Goal: Task Accomplishment & Management: Manage account settings

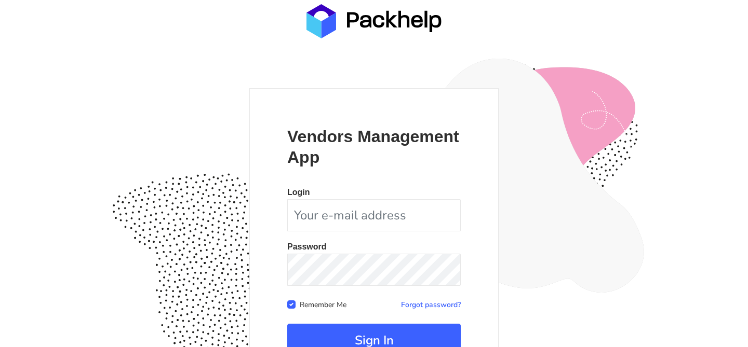
scroll to position [101, 0]
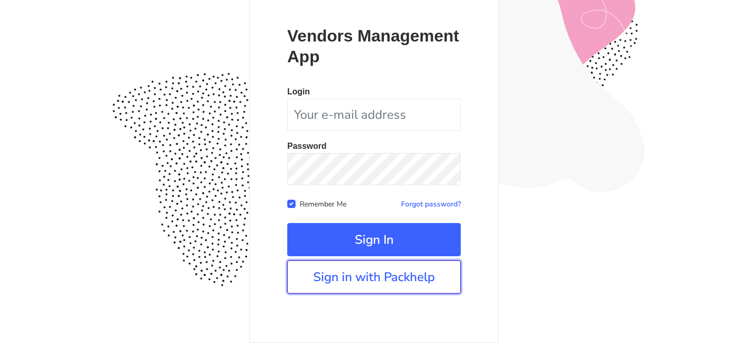
click at [364, 273] on link "Sign in with Packhelp" at bounding box center [373, 277] width 173 height 33
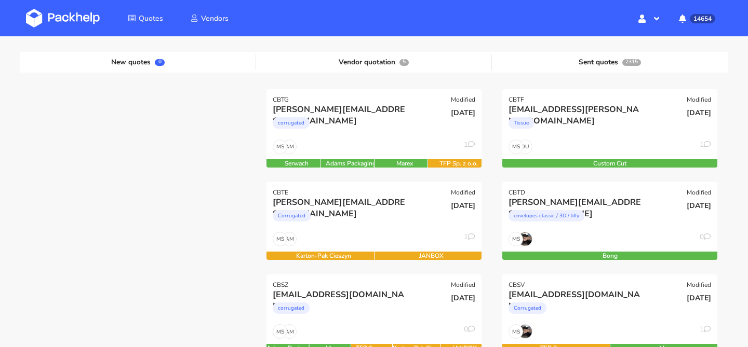
scroll to position [115, 0]
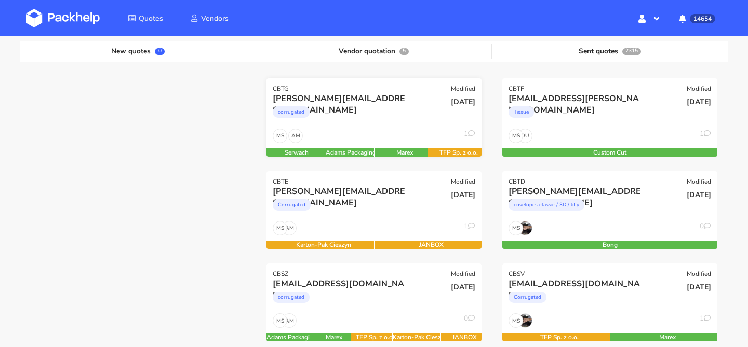
click at [367, 126] on div "a.jakubowska@influpol.com corrugated" at bounding box center [337, 110] width 145 height 35
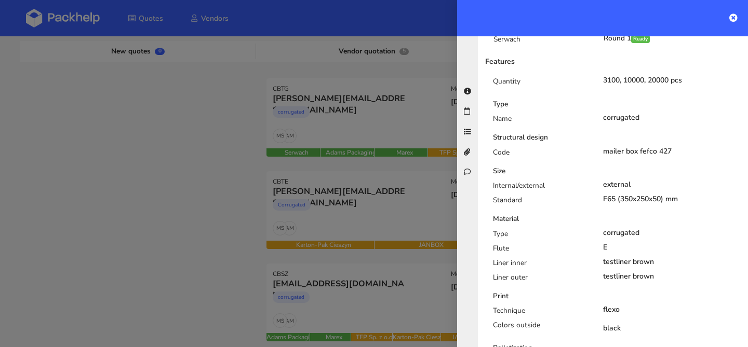
scroll to position [0, 0]
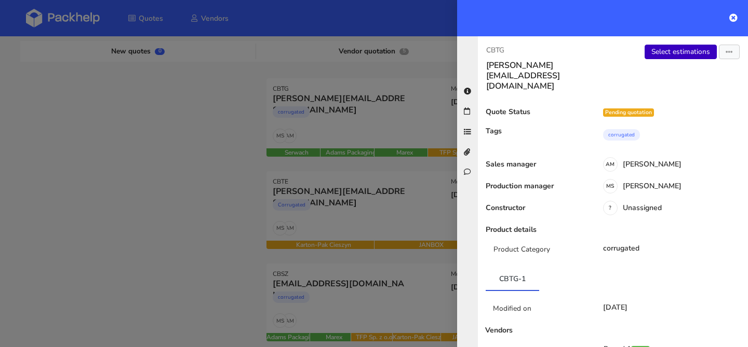
click at [666, 51] on link "Select estimations" at bounding box center [680, 52] width 72 height 15
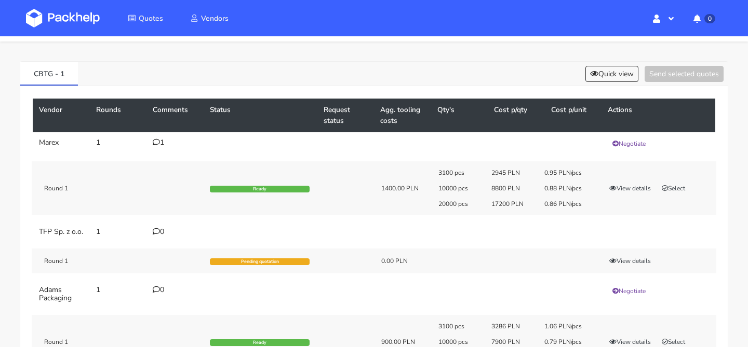
scroll to position [33, 0]
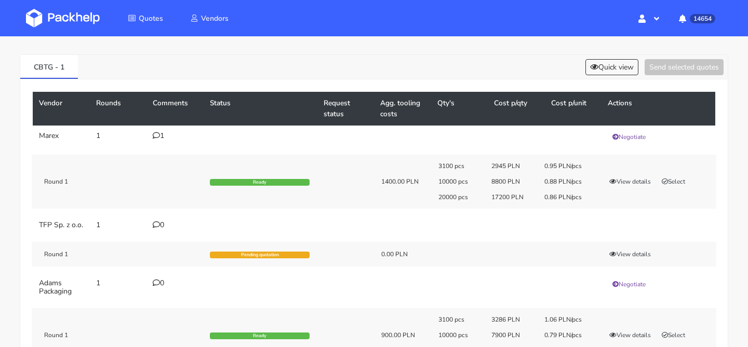
click at [165, 137] on div "1" at bounding box center [175, 136] width 45 height 8
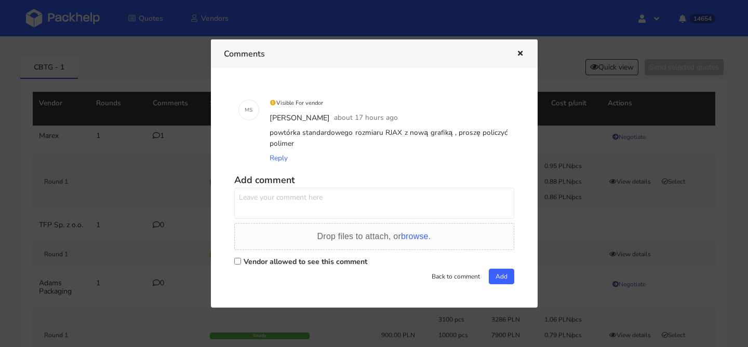
click at [132, 155] on div at bounding box center [374, 173] width 748 height 347
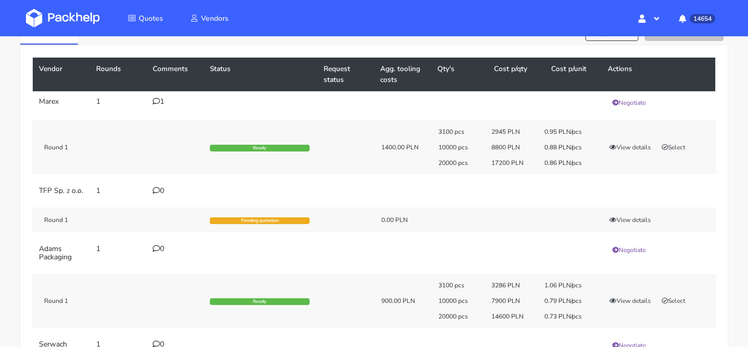
scroll to position [63, 0]
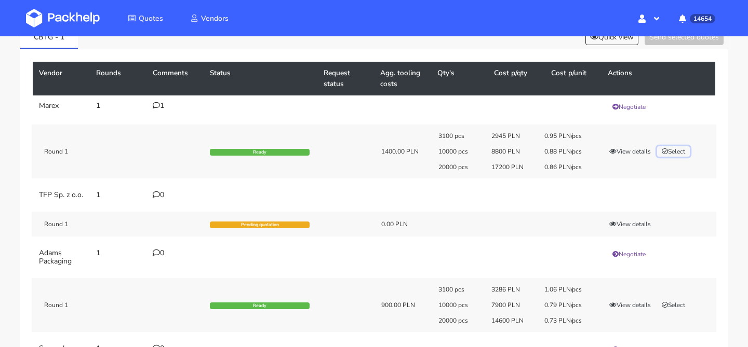
click at [682, 155] on button "Select" at bounding box center [673, 151] width 33 height 10
click at [674, 44] on button "Send selected quotes ( 1 )" at bounding box center [676, 37] width 93 height 16
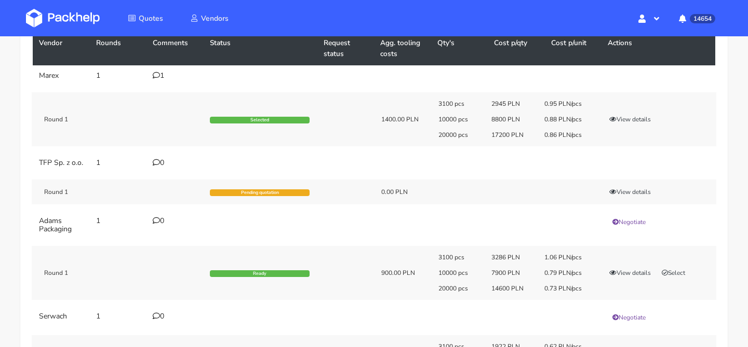
scroll to position [93, 0]
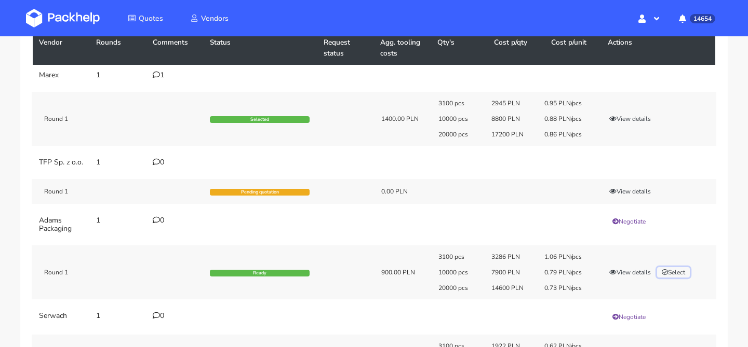
click at [685, 278] on button "Select" at bounding box center [673, 272] width 33 height 10
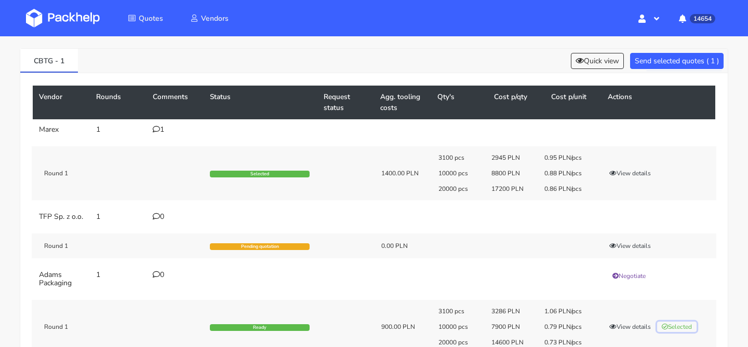
scroll to position [0, 0]
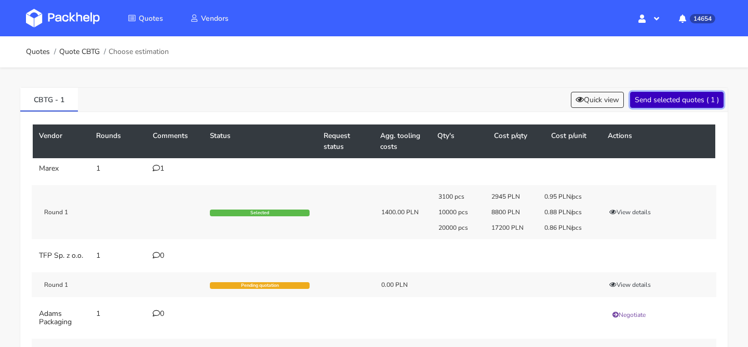
click at [668, 104] on button "Send selected quotes ( 1 )" at bounding box center [676, 100] width 93 height 16
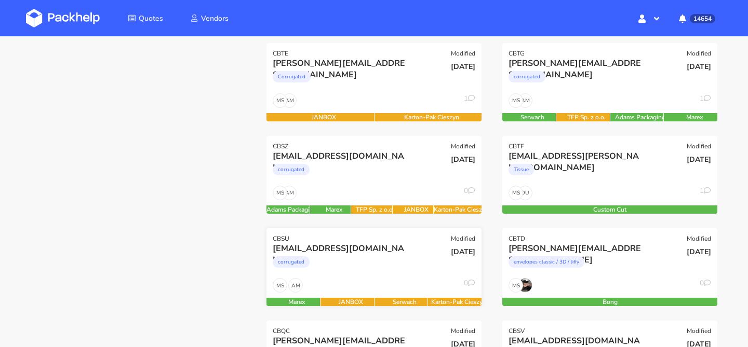
scroll to position [148, 0]
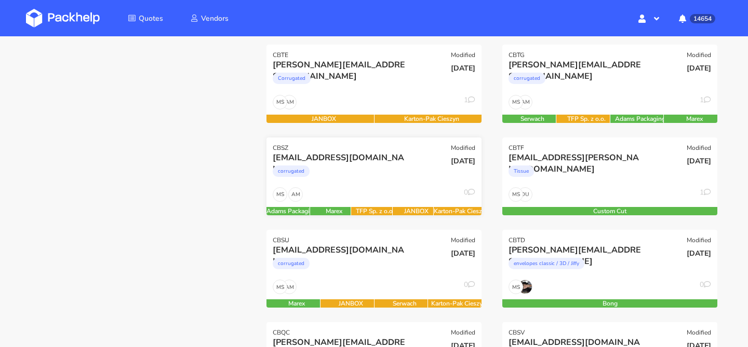
click at [377, 179] on div "corrugated" at bounding box center [342, 174] width 138 height 21
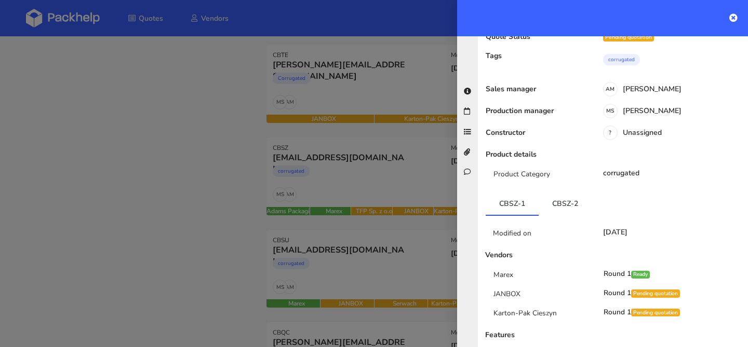
scroll to position [129, 0]
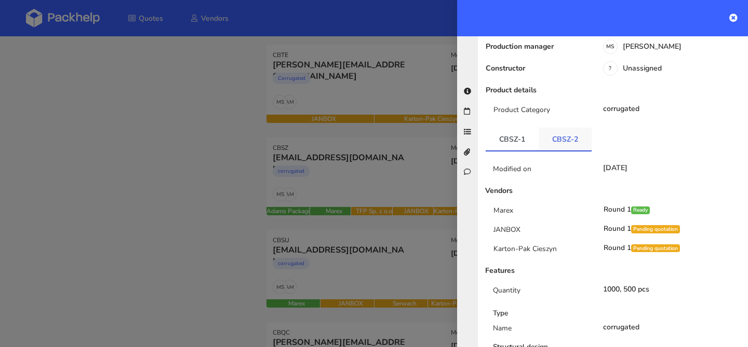
click at [574, 129] on link "CBSZ-2" at bounding box center [564, 139] width 53 height 23
click at [524, 129] on link "CBSZ-1" at bounding box center [511, 139] width 53 height 23
click at [554, 130] on link "CBSZ-2" at bounding box center [564, 139] width 53 height 23
click at [517, 131] on link "CBSZ-1" at bounding box center [511, 139] width 53 height 23
click at [562, 133] on link "CBSZ-2" at bounding box center [564, 139] width 53 height 23
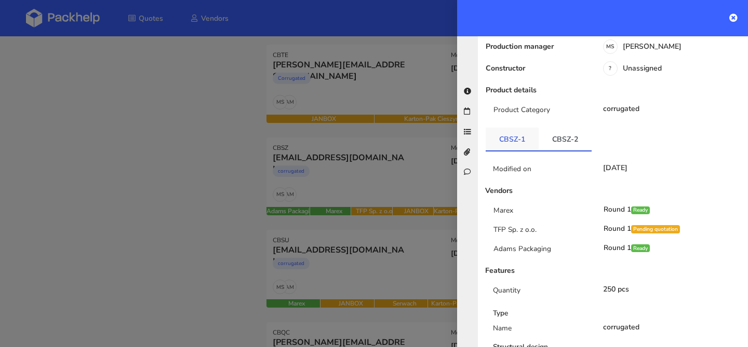
click at [526, 129] on link "CBSZ-1" at bounding box center [511, 139] width 53 height 23
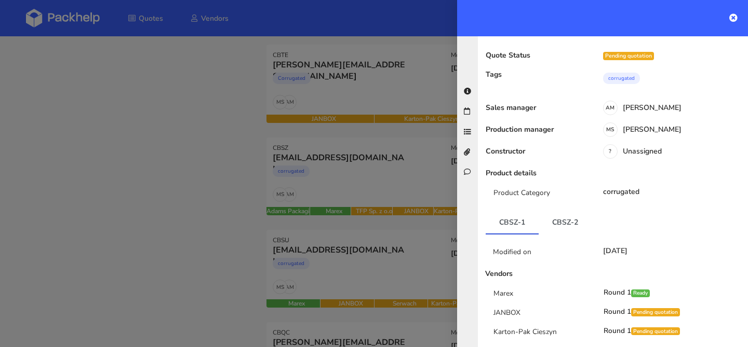
scroll to position [48, 0]
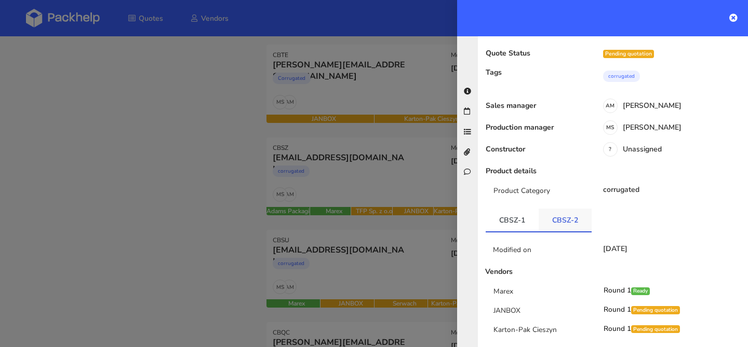
click at [566, 209] on link "CBSZ-2" at bounding box center [564, 220] width 53 height 23
click at [511, 209] on link "CBSZ-1" at bounding box center [511, 220] width 53 height 23
click at [553, 209] on link "CBSZ-2" at bounding box center [564, 220] width 53 height 23
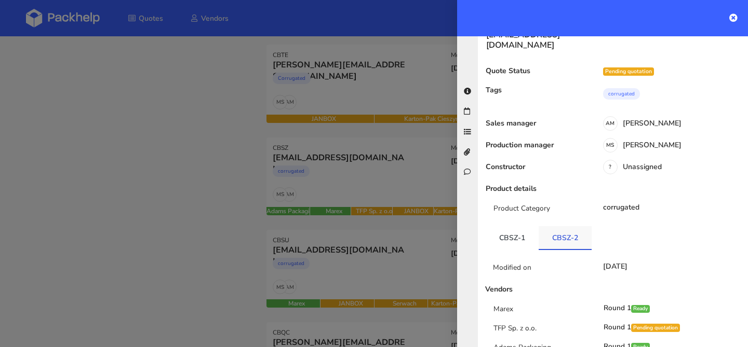
scroll to position [0, 0]
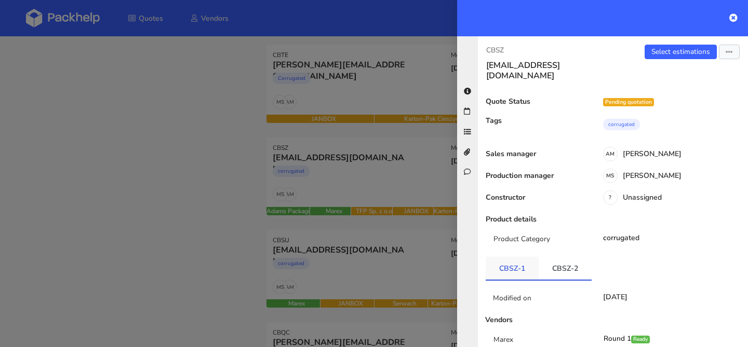
click at [510, 262] on link "CBSZ-1" at bounding box center [511, 268] width 53 height 23
click at [660, 47] on link "Select estimations" at bounding box center [680, 52] width 72 height 15
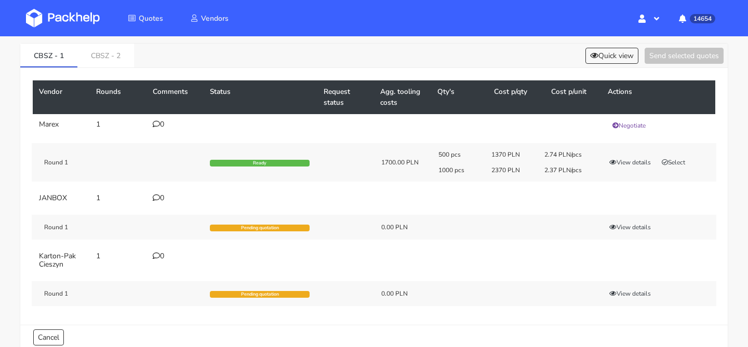
scroll to position [53, 0]
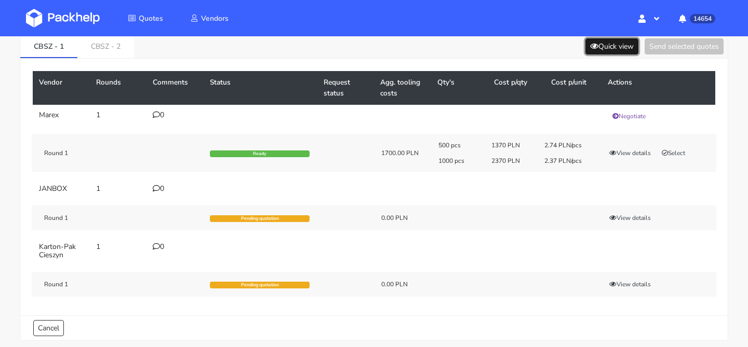
click at [613, 50] on button "Quick view" at bounding box center [611, 46] width 53 height 16
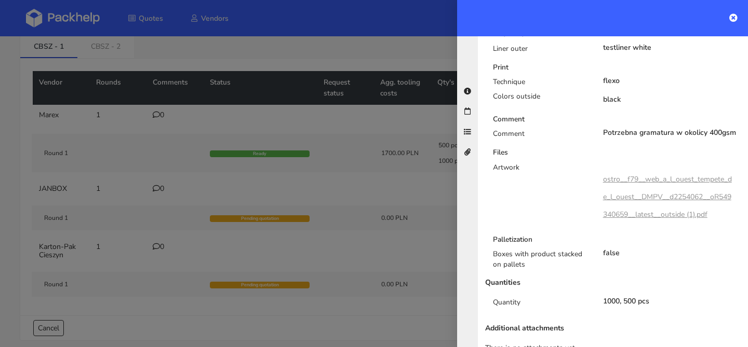
scroll to position [426, 0]
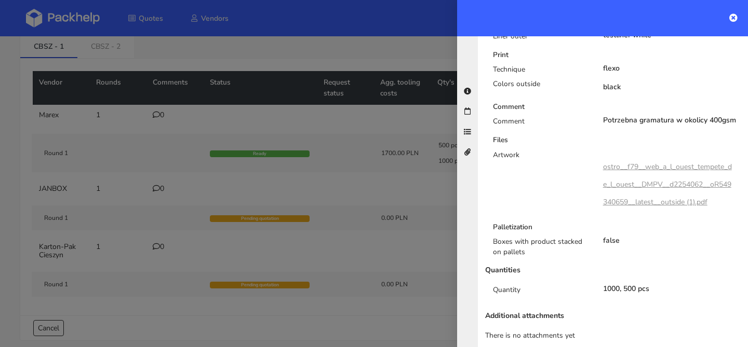
click at [388, 200] on div at bounding box center [374, 173] width 748 height 347
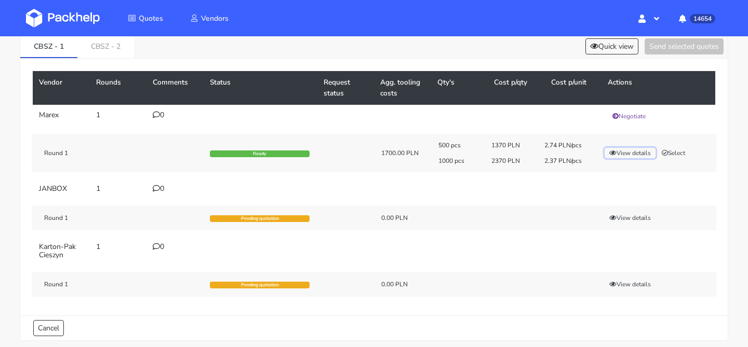
click at [629, 149] on button "View details" at bounding box center [629, 153] width 51 height 10
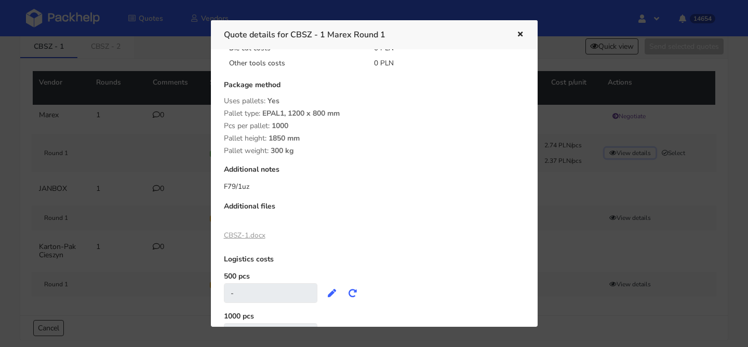
scroll to position [212, 0]
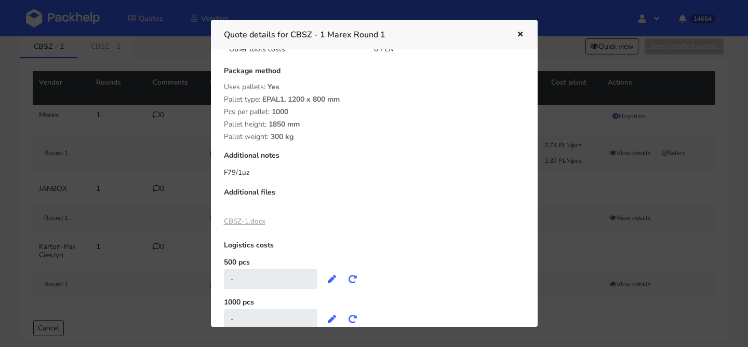
click at [248, 221] on link "CBSZ-1.docx" at bounding box center [245, 222] width 42 height 10
click at [100, 110] on div at bounding box center [374, 173] width 748 height 347
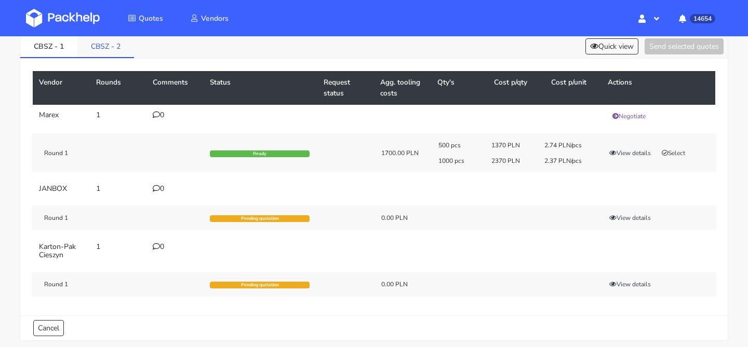
click at [99, 53] on link "CBSZ - 2" at bounding box center [105, 45] width 57 height 23
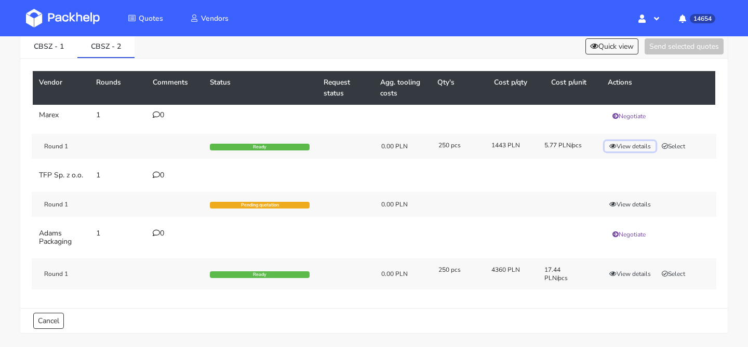
click at [622, 142] on button "View details" at bounding box center [629, 146] width 51 height 10
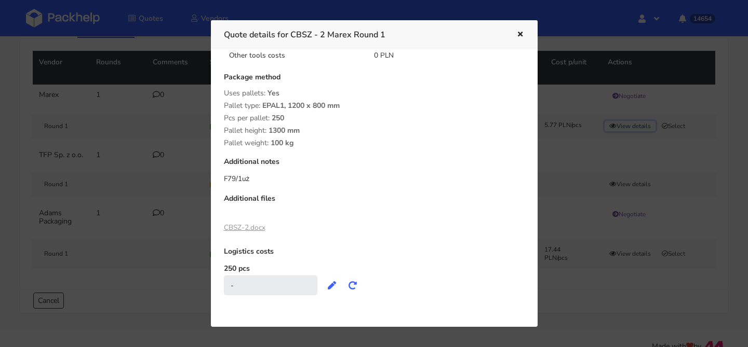
scroll to position [75, 0]
click at [246, 229] on link "CBSZ-2.docx" at bounding box center [245, 228] width 42 height 10
click at [77, 87] on div at bounding box center [374, 173] width 748 height 347
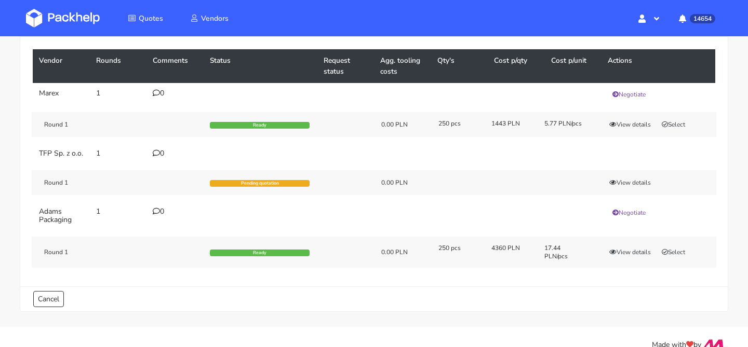
scroll to position [0, 0]
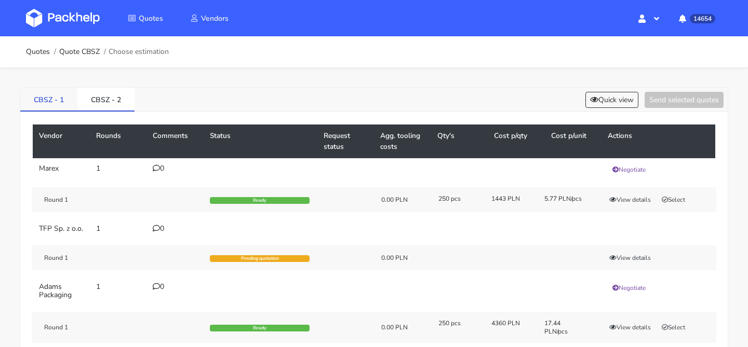
click at [58, 97] on link "CBSZ - 1" at bounding box center [48, 99] width 57 height 23
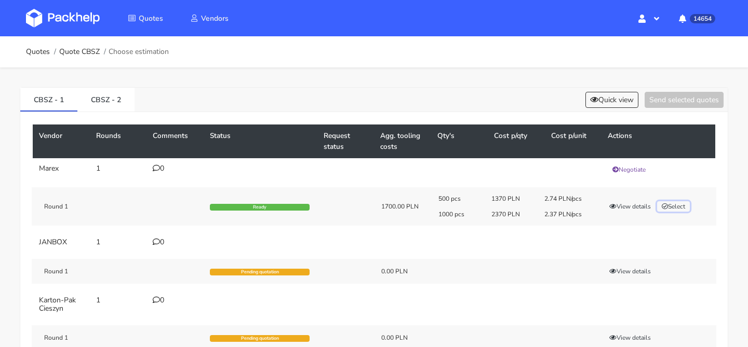
click at [677, 211] on button "Select" at bounding box center [673, 206] width 33 height 10
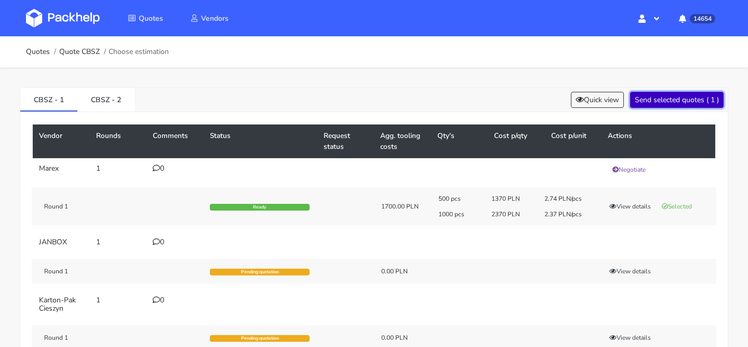
click at [668, 105] on button "Send selected quotes ( 1 )" at bounding box center [676, 100] width 93 height 16
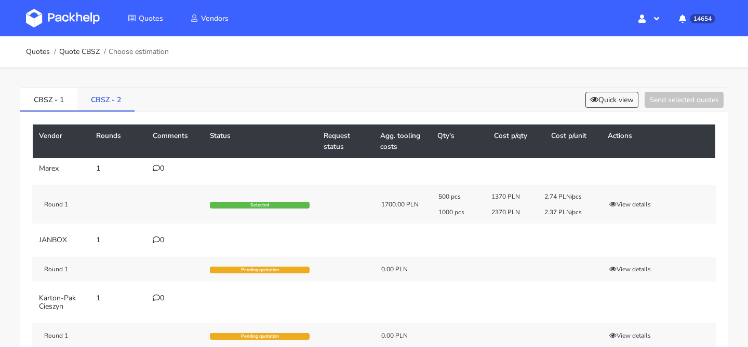
click at [97, 105] on link "CBSZ - 2" at bounding box center [105, 99] width 57 height 23
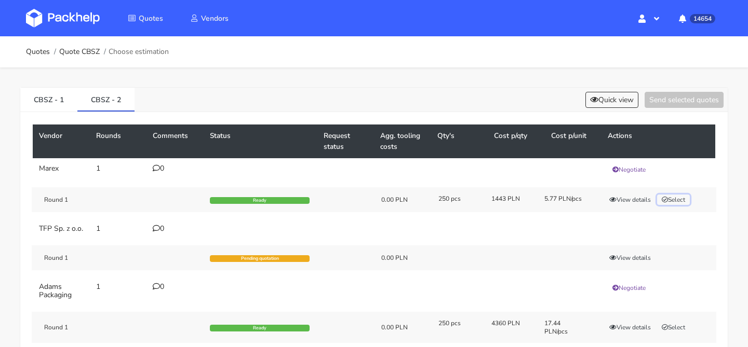
click at [687, 204] on button "Select" at bounding box center [673, 200] width 33 height 10
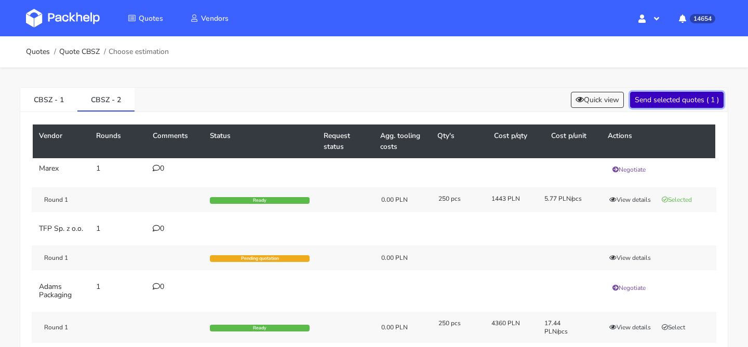
click at [675, 99] on button "Send selected quotes ( 1 )" at bounding box center [676, 100] width 93 height 16
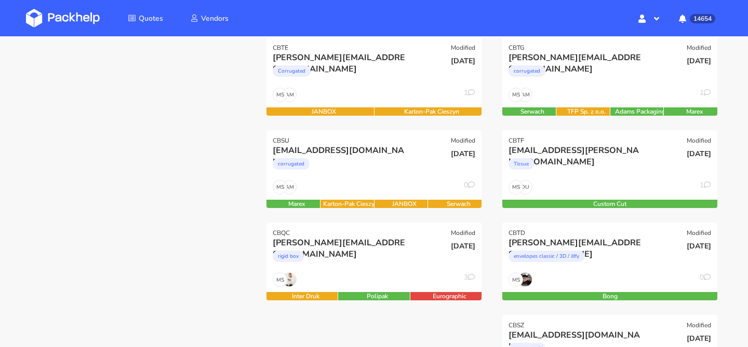
scroll to position [146, 0]
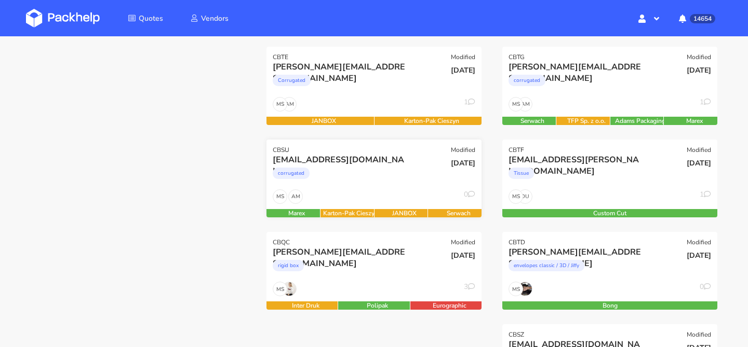
click at [354, 186] on div "[EMAIL_ADDRESS][DOMAIN_NAME] corrugated" at bounding box center [337, 171] width 145 height 35
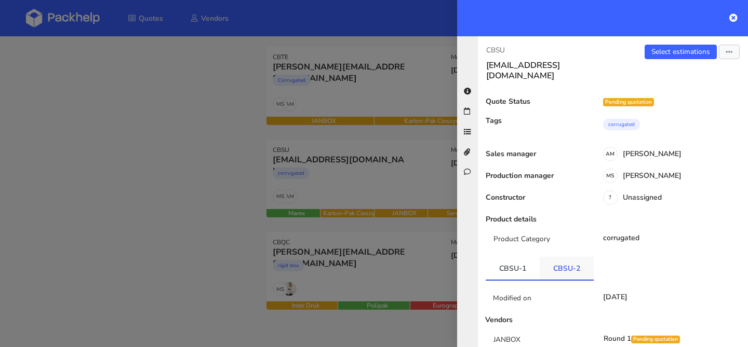
click at [560, 257] on link "CBSU-2" at bounding box center [566, 268] width 54 height 23
click at [671, 48] on link "Select estimations" at bounding box center [680, 52] width 72 height 15
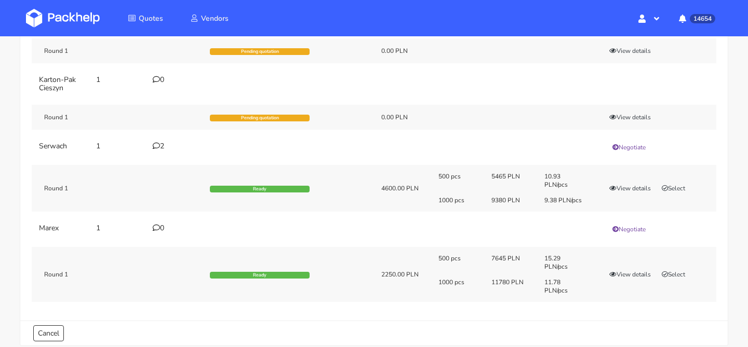
scroll to position [161, 0]
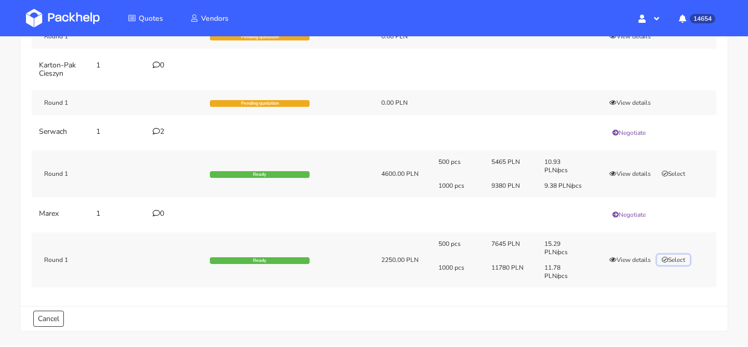
click at [678, 259] on button "Select" at bounding box center [673, 260] width 33 height 10
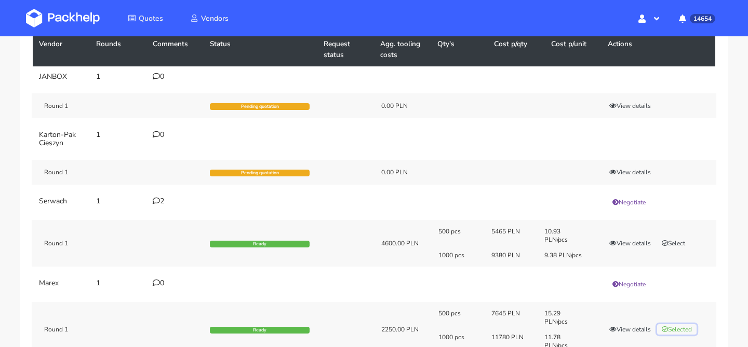
scroll to position [0, 0]
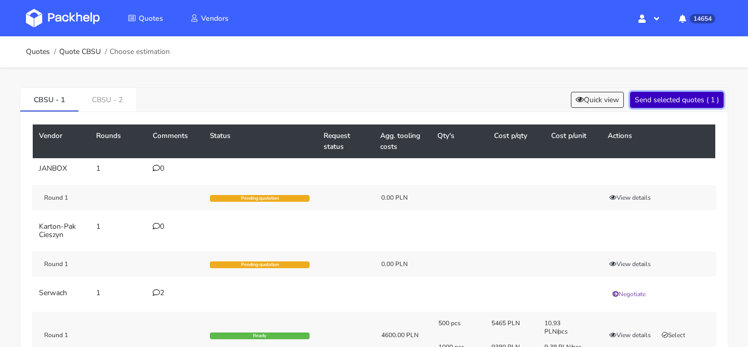
click at [652, 96] on button "Send selected quotes ( 1 )" at bounding box center [676, 100] width 93 height 16
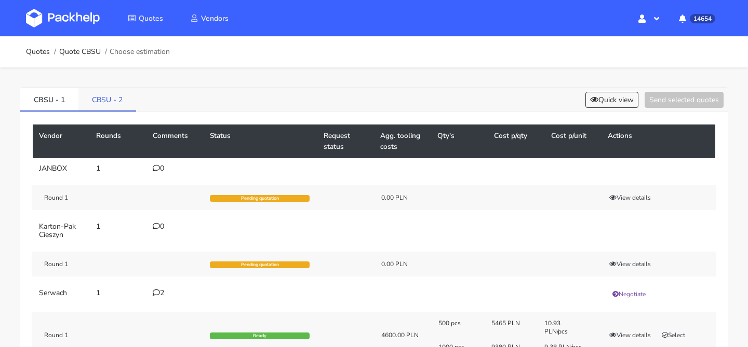
click at [111, 100] on link "CBSU - 2" at bounding box center [107, 99] width 58 height 23
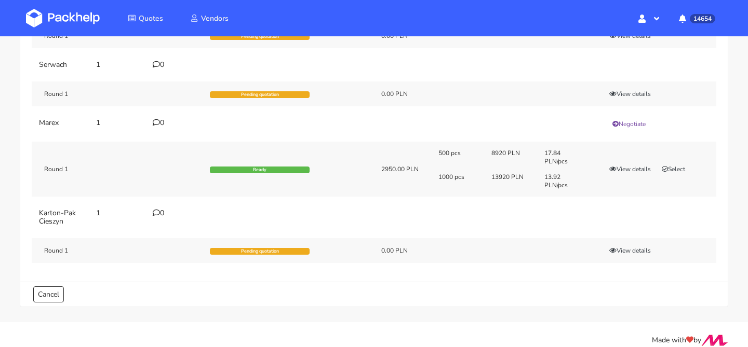
scroll to position [163, 0]
click at [679, 166] on button "Select" at bounding box center [673, 169] width 33 height 10
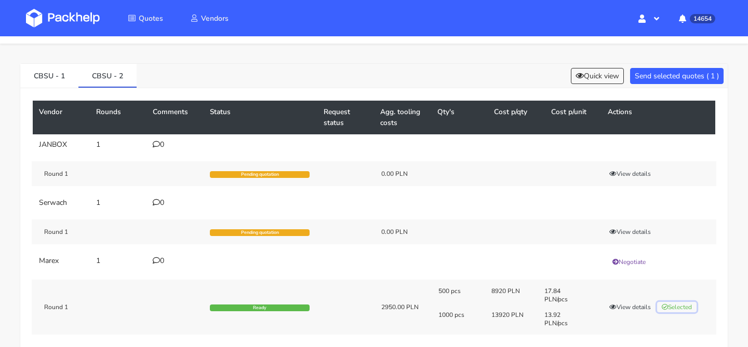
scroll to position [0, 0]
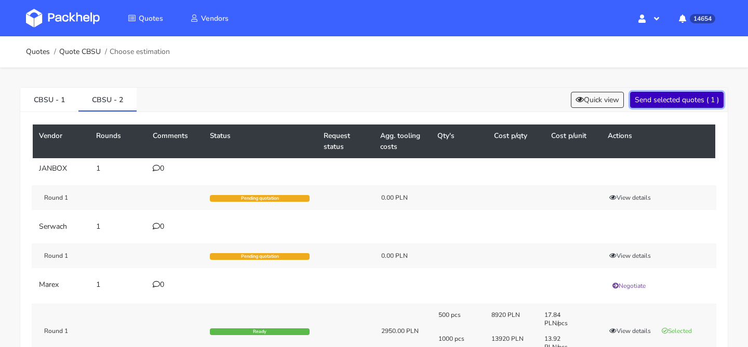
click at [684, 104] on button "Send selected quotes ( 1 )" at bounding box center [676, 100] width 93 height 16
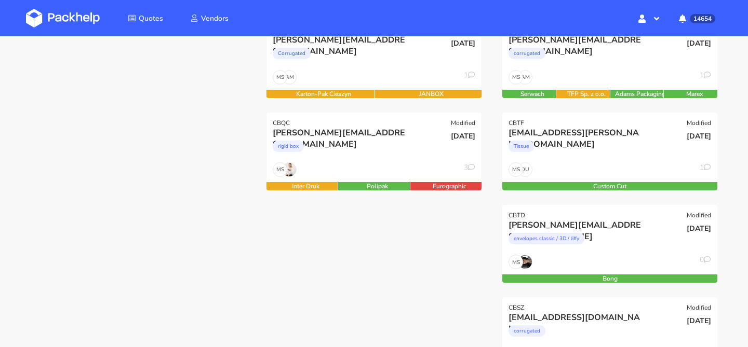
scroll to position [174, 0]
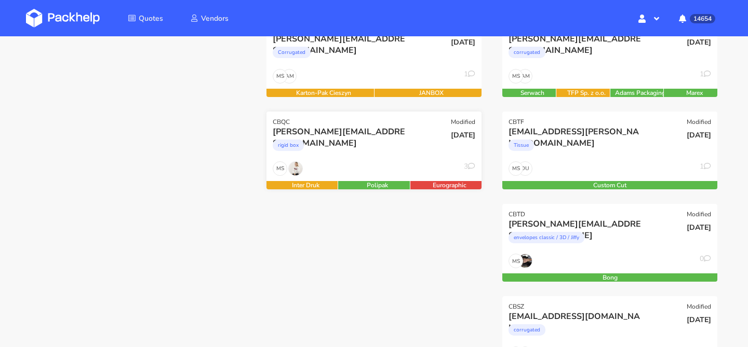
click at [396, 152] on div "rigid box" at bounding box center [342, 148] width 138 height 21
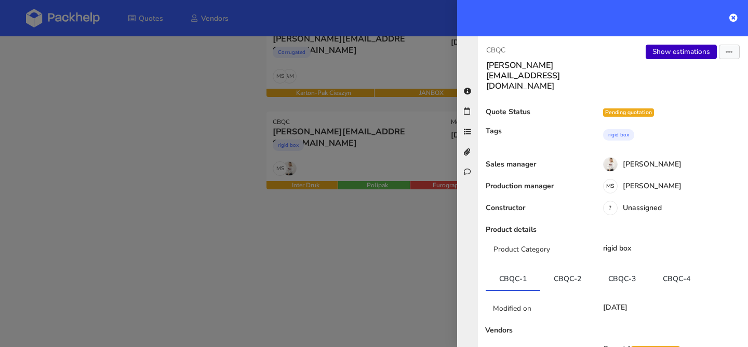
click at [659, 53] on link "Show estimations" at bounding box center [680, 52] width 71 height 15
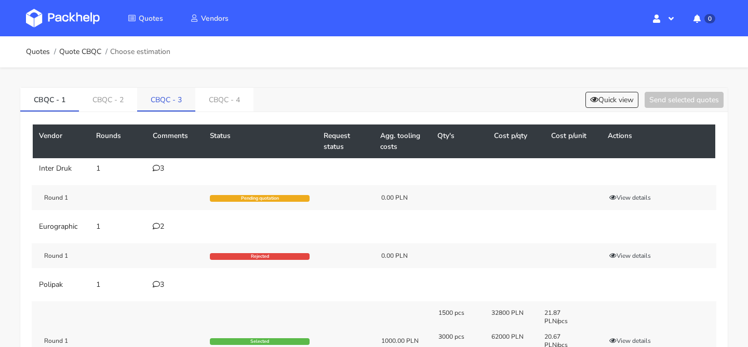
click at [166, 110] on link "CBQC - 3" at bounding box center [166, 99] width 58 height 23
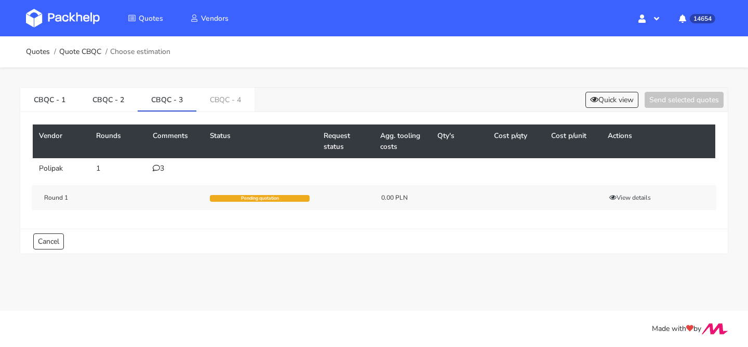
click at [166, 165] on div "3" at bounding box center [175, 169] width 45 height 8
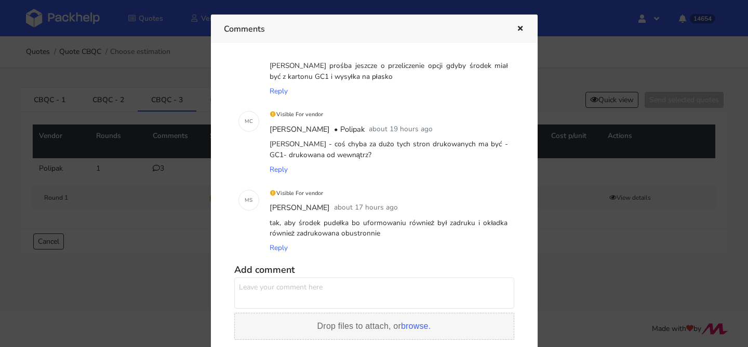
scroll to position [59, 0]
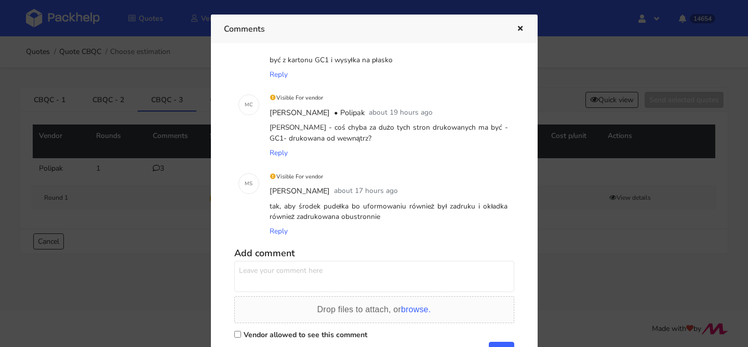
click at [272, 265] on textarea at bounding box center [374, 276] width 280 height 31
type textarea "Panie Marcinie uda się dzisiaj przesłać ofertę do 3 i 4 ?"
click at [295, 334] on label "Vendor allowed to see this comment" at bounding box center [306, 335] width 124 height 10
click at [241, 334] on input "Vendor allowed to see this comment" at bounding box center [237, 334] width 7 height 7
checkbox input "true"
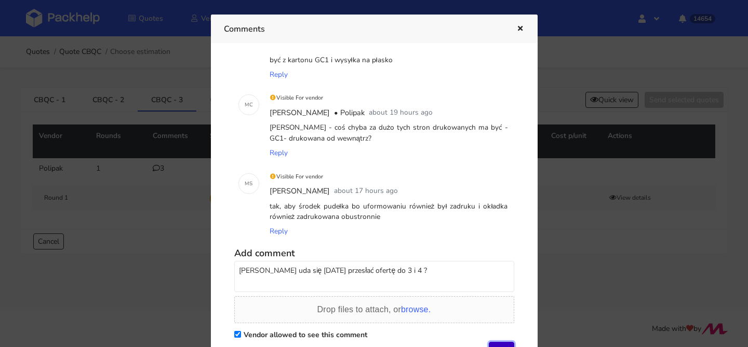
click at [499, 343] on button "Add" at bounding box center [501, 350] width 25 height 16
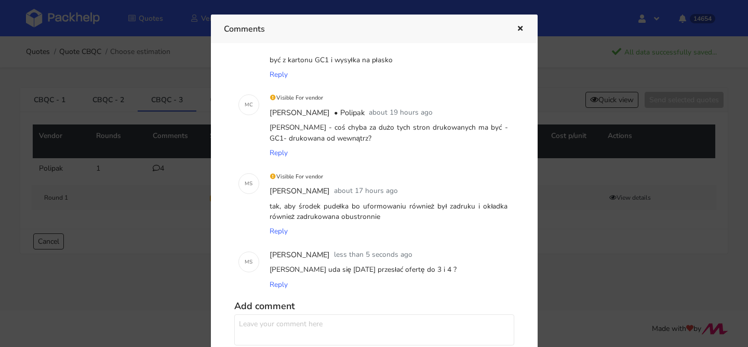
click at [517, 30] on icon "button" at bounding box center [520, 28] width 9 height 7
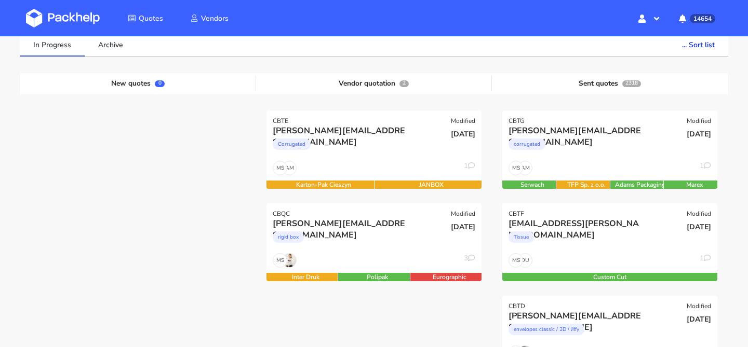
scroll to position [85, 0]
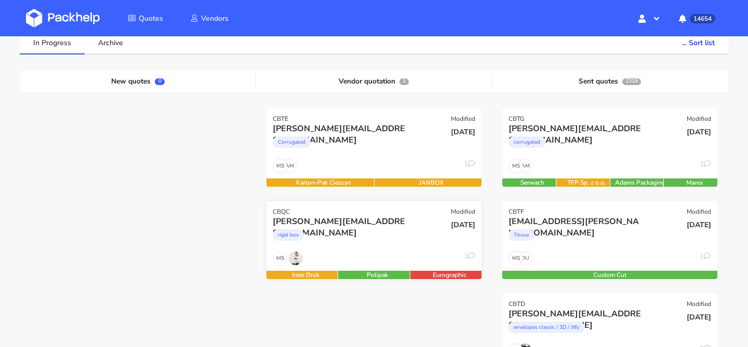
click at [353, 254] on div "MS 3" at bounding box center [373, 261] width 215 height 20
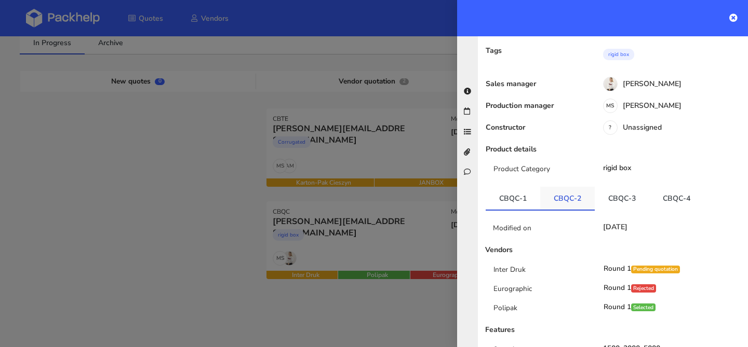
scroll to position [114, 0]
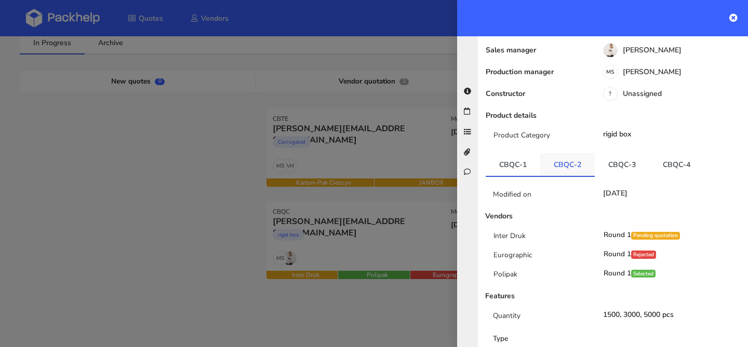
click at [568, 153] on link "CBQC-2" at bounding box center [567, 164] width 55 height 23
click at [291, 211] on div at bounding box center [374, 173] width 748 height 347
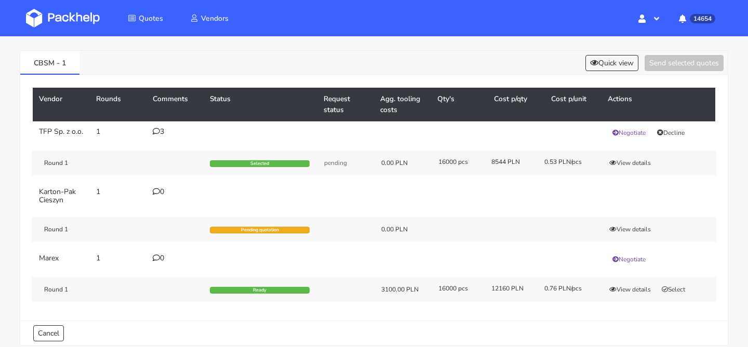
scroll to position [37, 0]
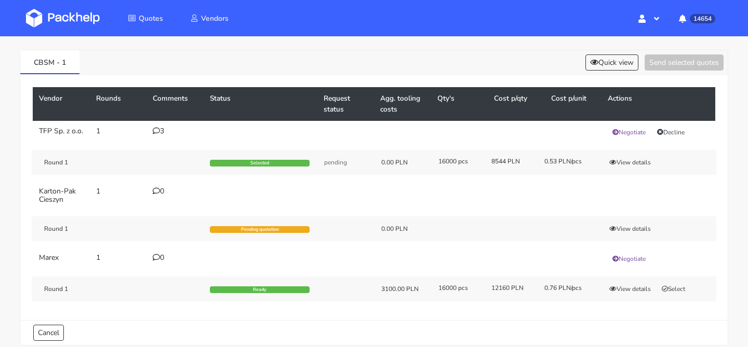
click at [158, 132] on icon at bounding box center [156, 130] width 7 height 7
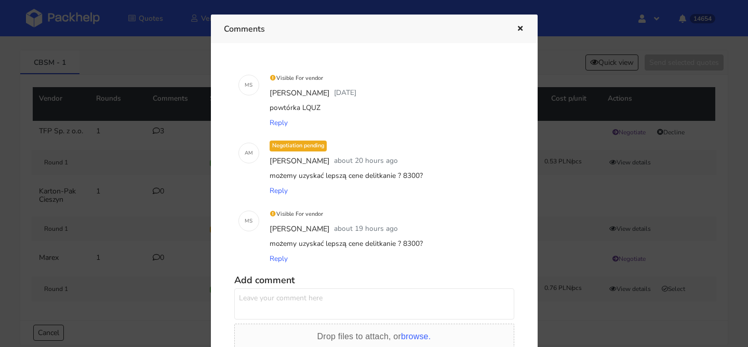
click at [518, 31] on icon "button" at bounding box center [520, 28] width 9 height 7
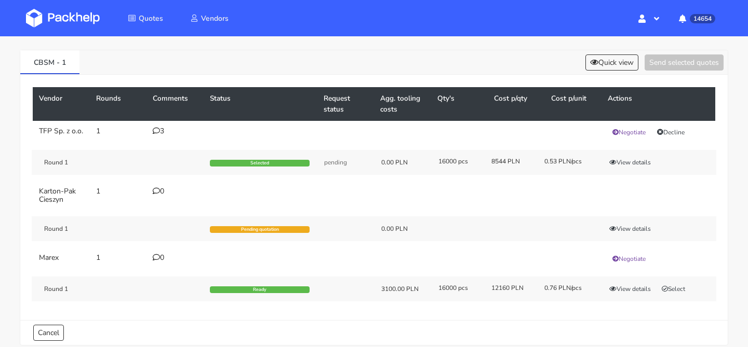
click at [164, 131] on div "3" at bounding box center [175, 131] width 45 height 8
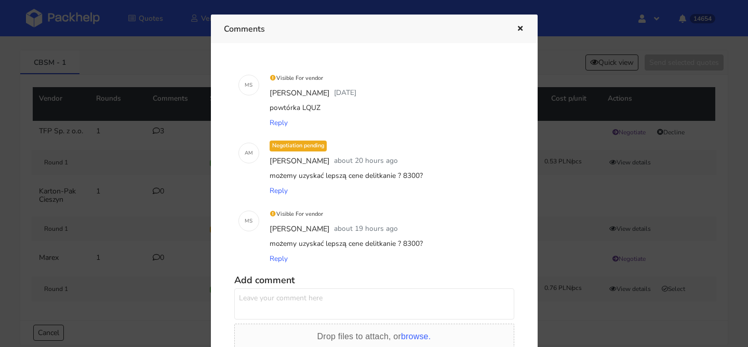
click at [164, 131] on div at bounding box center [374, 173] width 748 height 347
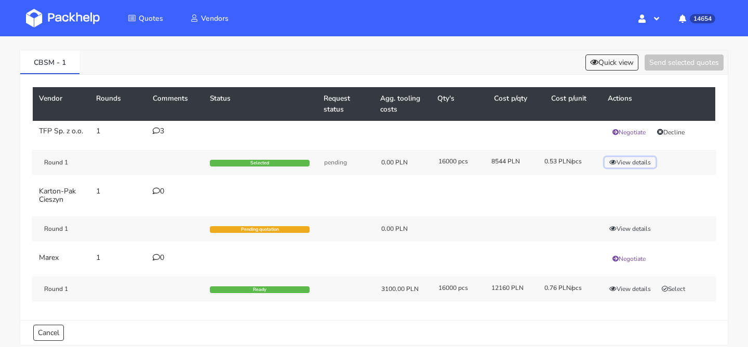
click at [617, 168] on button "View details" at bounding box center [629, 162] width 51 height 10
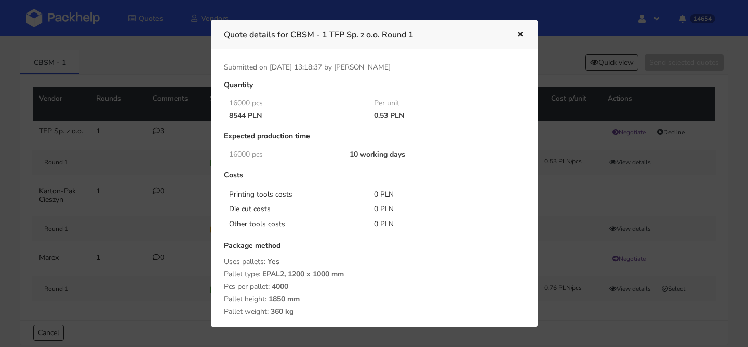
click at [89, 125] on div at bounding box center [374, 173] width 748 height 347
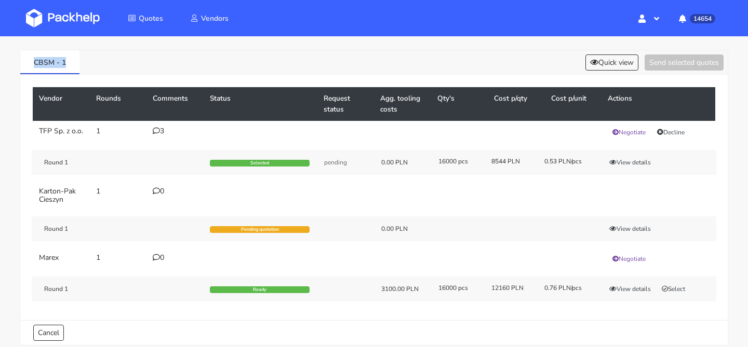
drag, startPoint x: 74, startPoint y: 65, endPoint x: 2, endPoint y: 65, distance: 72.2
click at [2, 65] on div "CBSM - 1 Quick view Send selected quotes Vendor Rounds Comments Status Request …" at bounding box center [374, 195] width 748 height 331
copy link "CBSM - 1"
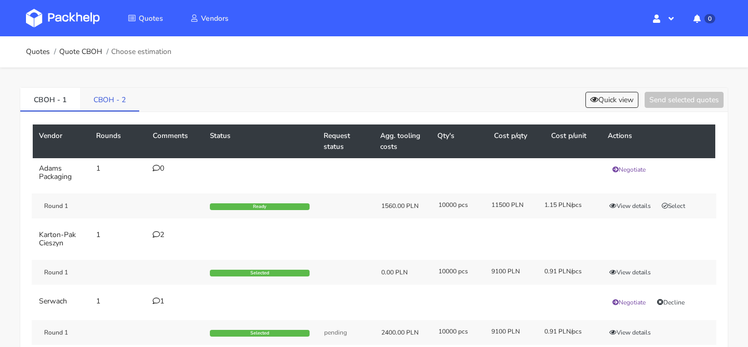
click at [119, 106] on link "CBOH - 2" at bounding box center [109, 99] width 59 height 23
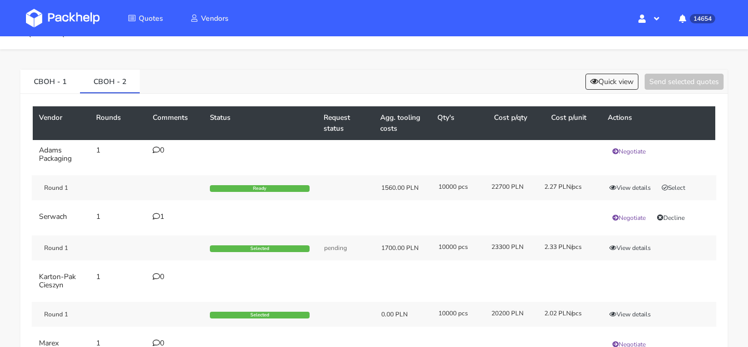
scroll to position [5, 0]
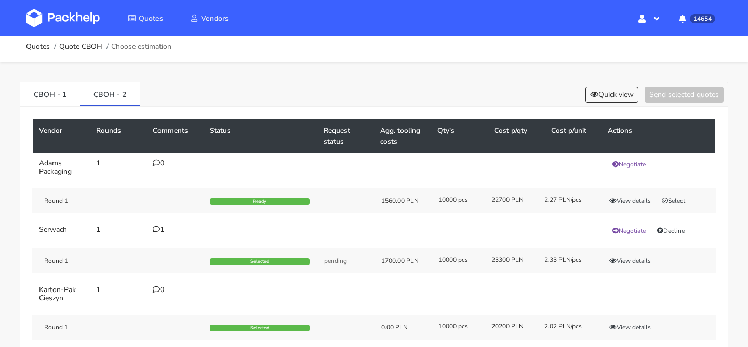
click at [598, 84] on div "CBOH - 1 CBOH - 2 Quick view Send selected quotes" at bounding box center [373, 95] width 707 height 24
click at [597, 91] on button "Quick view" at bounding box center [611, 95] width 53 height 16
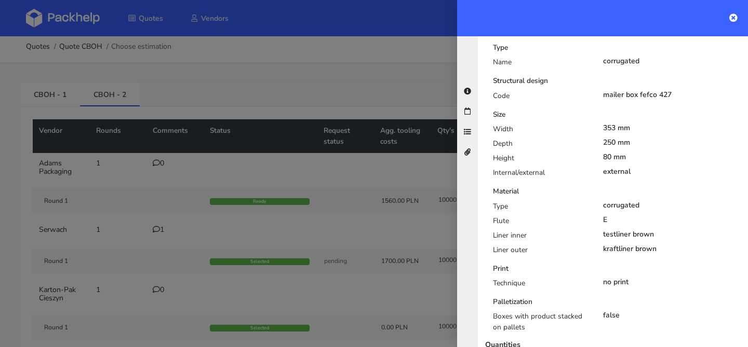
scroll to position [111, 0]
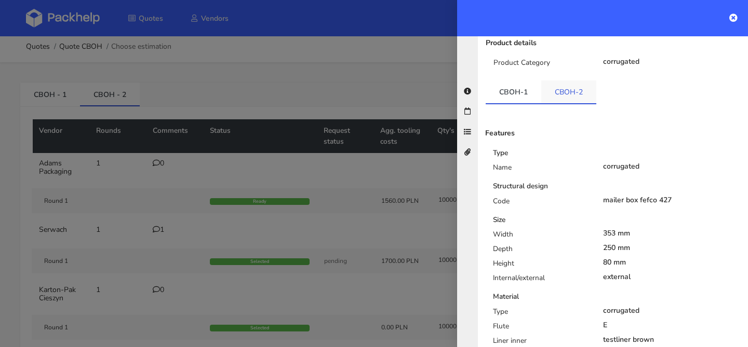
click at [565, 92] on link "CBOH-2" at bounding box center [568, 91] width 55 height 23
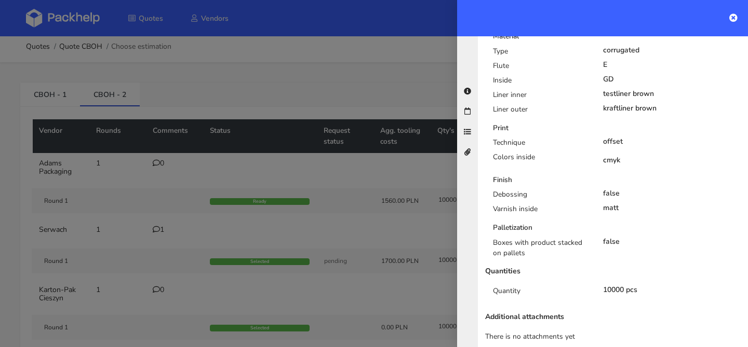
scroll to position [383, 0]
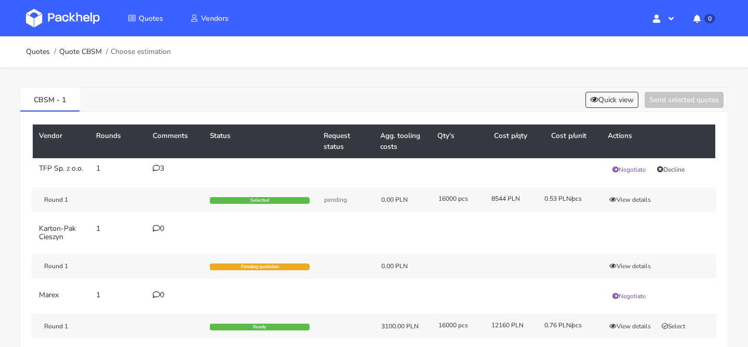
click at [153, 166] on icon at bounding box center [156, 168] width 7 height 7
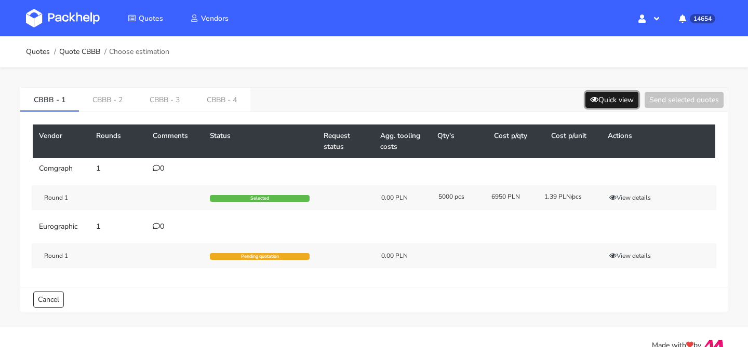
click at [602, 104] on button "Quick view" at bounding box center [611, 100] width 53 height 16
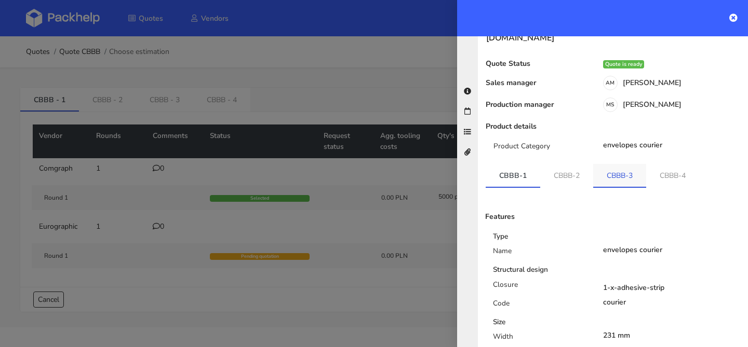
scroll to position [56, 0]
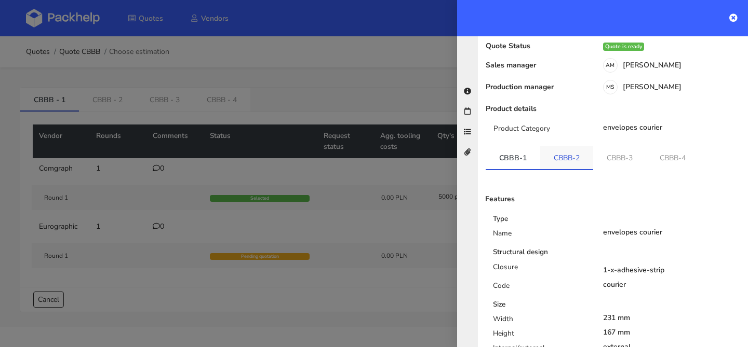
click at [582, 146] on link "CBBB-2" at bounding box center [566, 157] width 53 height 23
click at [620, 146] on link "CBBB-3" at bounding box center [621, 157] width 53 height 23
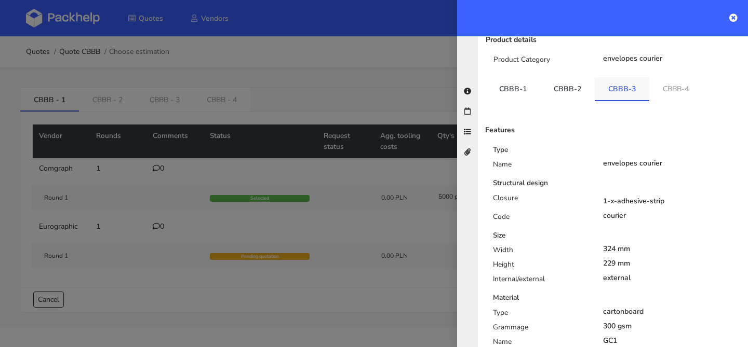
scroll to position [163, 0]
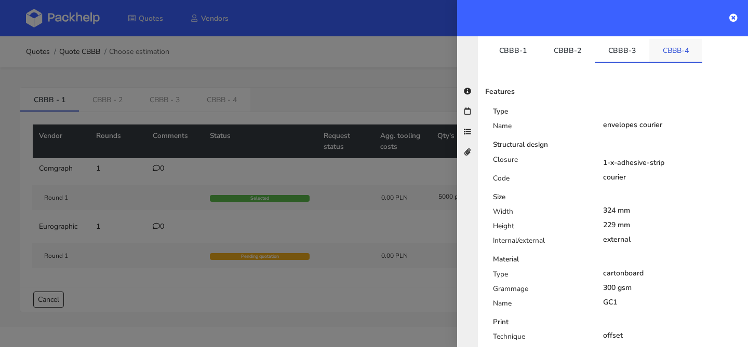
click at [663, 49] on link "CBBB-4" at bounding box center [675, 50] width 53 height 23
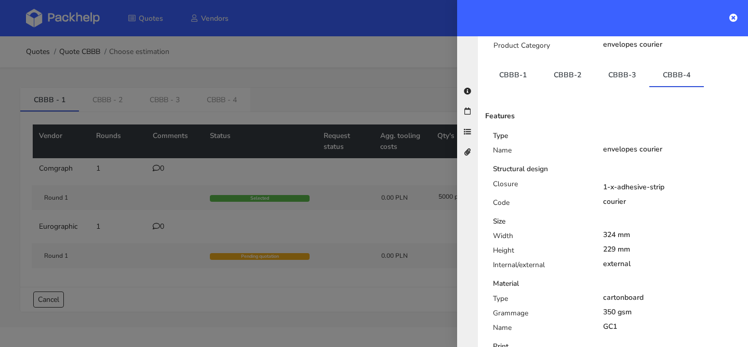
scroll to position [0, 0]
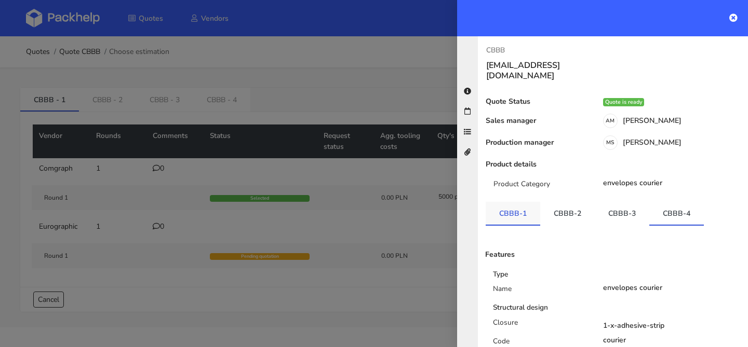
click at [509, 207] on link "CBBB-1" at bounding box center [512, 213] width 55 height 23
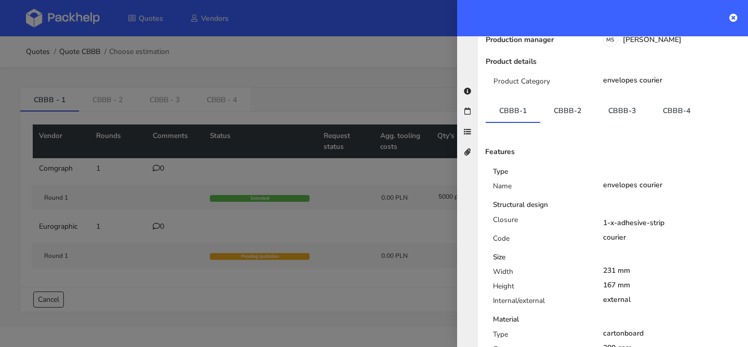
scroll to position [80, 0]
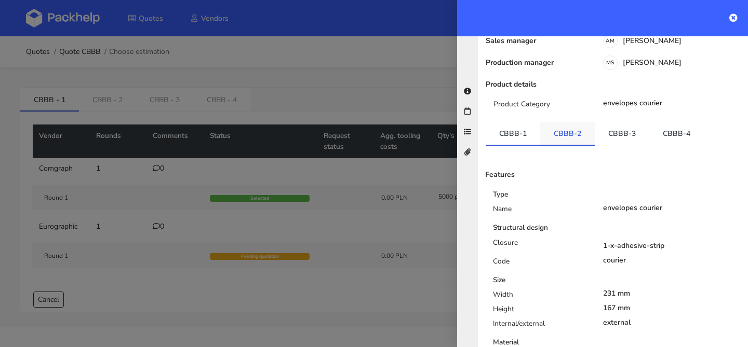
click at [561, 122] on link "CBBB-2" at bounding box center [567, 133] width 55 height 23
click at [630, 122] on link "CBBB-3" at bounding box center [622, 133] width 55 height 23
click at [662, 122] on link "CBBB-4" at bounding box center [676, 133] width 55 height 23
click at [358, 228] on div at bounding box center [374, 173] width 748 height 347
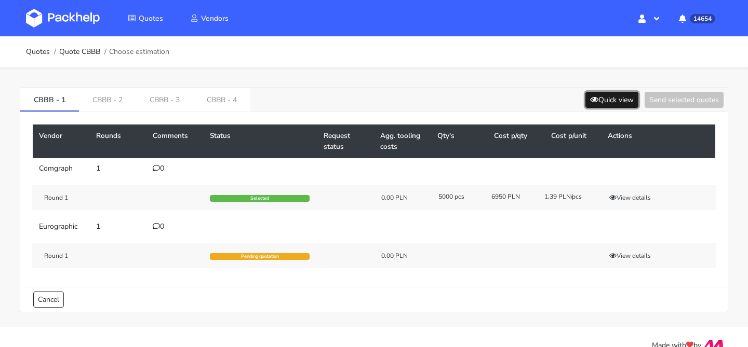
click at [625, 101] on button "Quick view" at bounding box center [611, 100] width 53 height 16
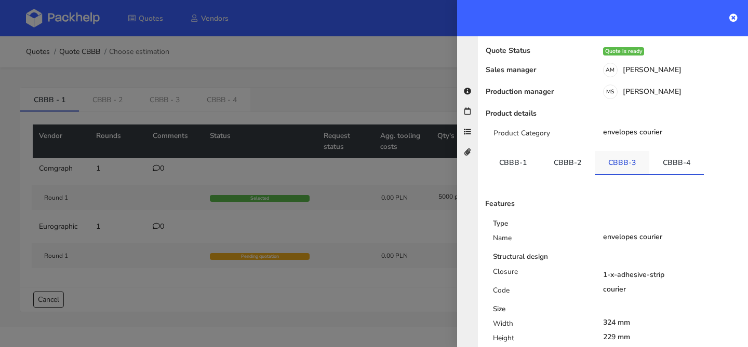
click at [618, 154] on link "CBBB-3" at bounding box center [622, 162] width 55 height 23
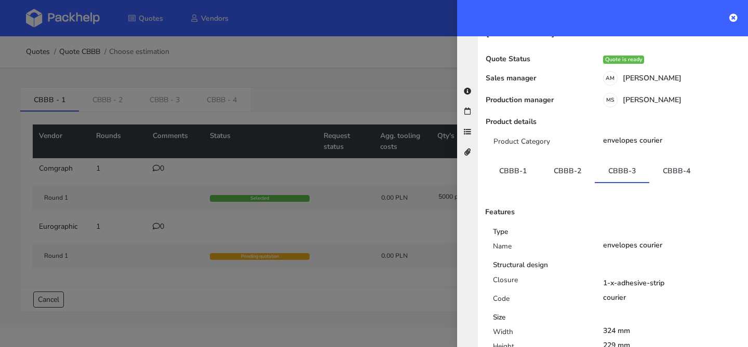
scroll to position [0, 0]
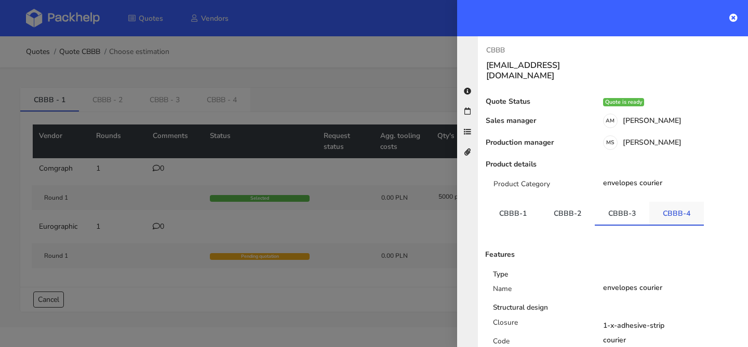
click at [685, 209] on link "CBBB-4" at bounding box center [676, 213] width 55 height 23
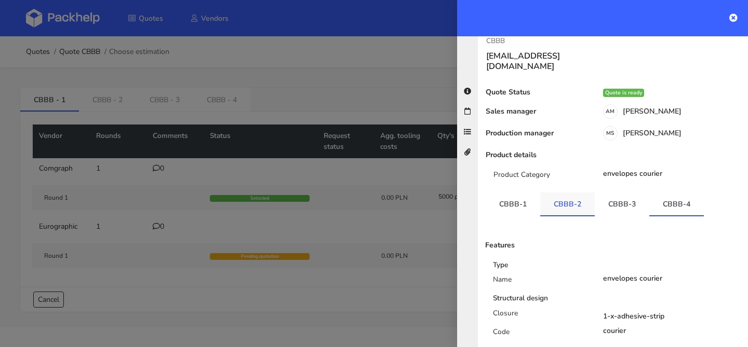
click at [579, 195] on link "CBBB-2" at bounding box center [567, 204] width 55 height 23
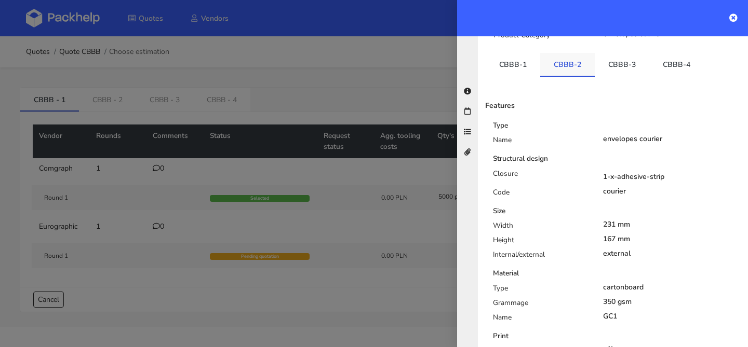
scroll to position [91, 0]
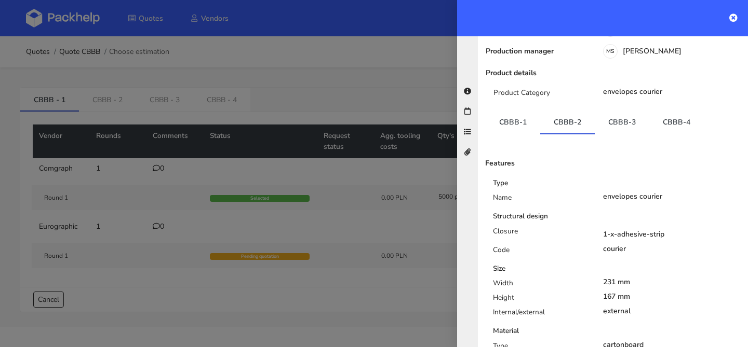
click at [516, 111] on link "CBBB-1" at bounding box center [512, 122] width 55 height 23
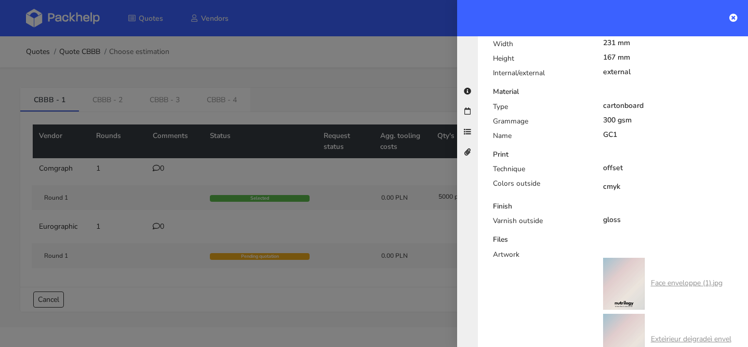
scroll to position [331, 0]
click at [377, 169] on div at bounding box center [374, 173] width 748 height 347
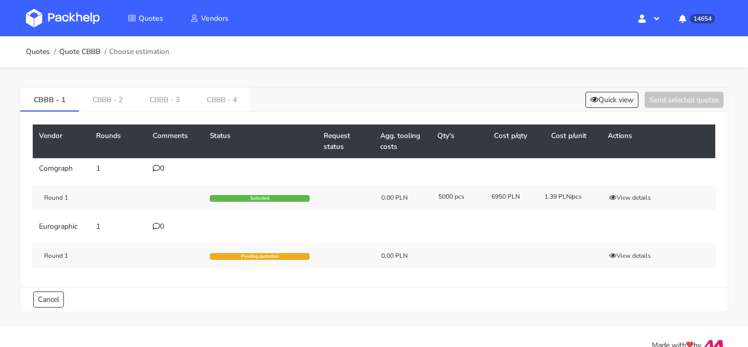
click at [160, 168] on div "0" at bounding box center [175, 169] width 45 height 8
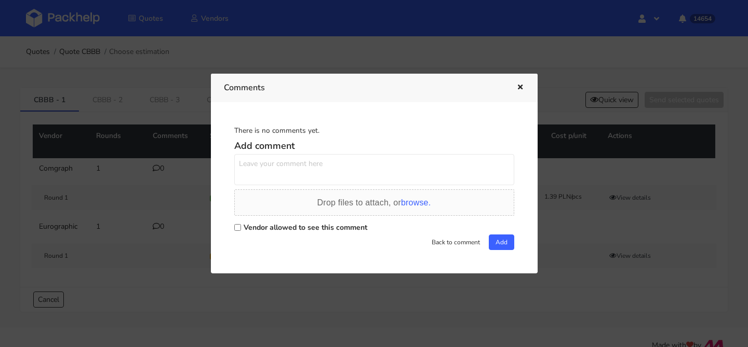
click at [275, 165] on textarea at bounding box center [374, 169] width 280 height 31
click at [292, 160] on textarea "jaki koszt próbek do wariantów 2 i 4" at bounding box center [374, 169] width 280 height 31
click at [424, 157] on textarea "jaki koszt próbek na cyfrze do wariantów 2 i 4" at bounding box center [374, 169] width 280 height 31
click at [409, 163] on textarea "jaki koszt próbek na cyfrze do wariantów 2 i 4" at bounding box center [374, 169] width 280 height 31
type textarea "jaki koszt próbek na cyfrze do wariantów 2 i 4 ?"
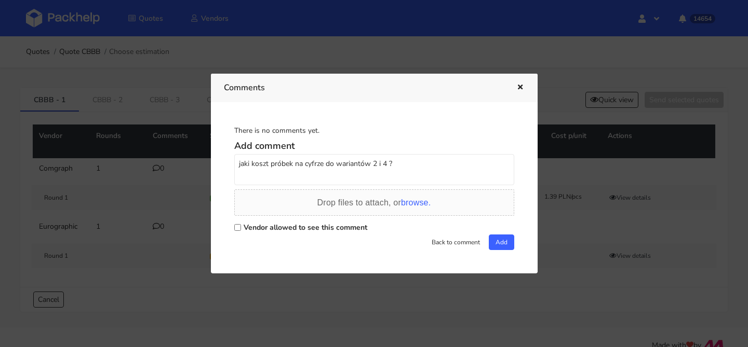
click at [297, 229] on label "Vendor allowed to see this comment" at bounding box center [306, 228] width 124 height 10
click at [241, 229] on input "Vendor allowed to see this comment" at bounding box center [237, 227] width 7 height 7
checkbox input "true"
click at [502, 246] on button "Add" at bounding box center [501, 243] width 25 height 16
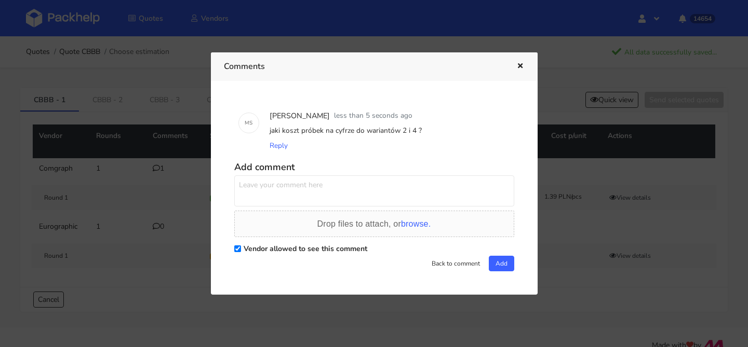
click at [516, 65] on icon "button" at bounding box center [520, 66] width 9 height 7
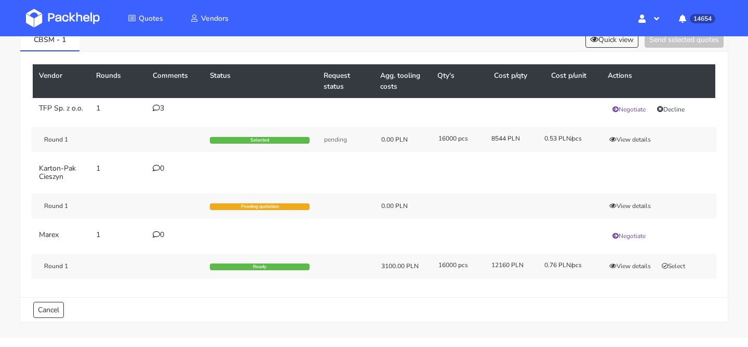
scroll to position [62, 0]
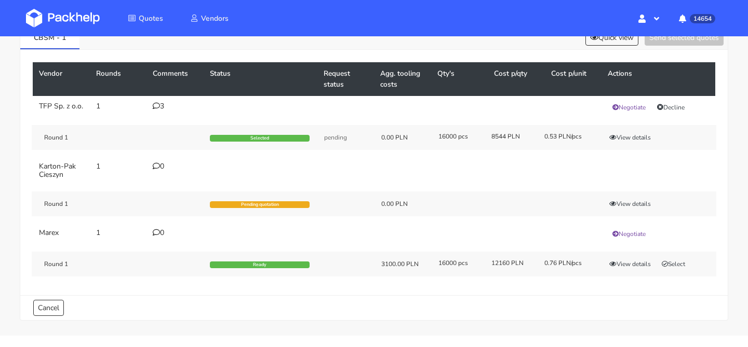
click at [162, 102] on div "3" at bounding box center [175, 106] width 45 height 8
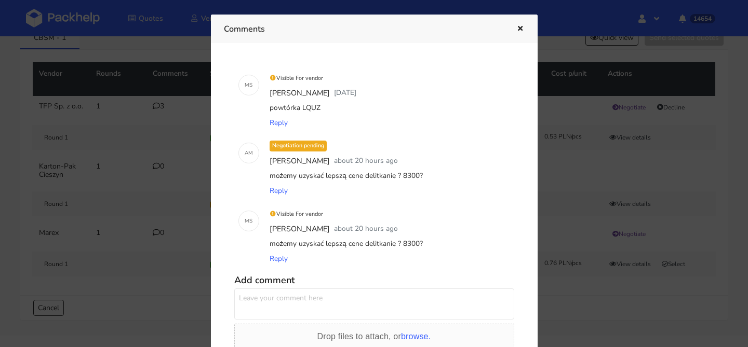
scroll to position [12, 0]
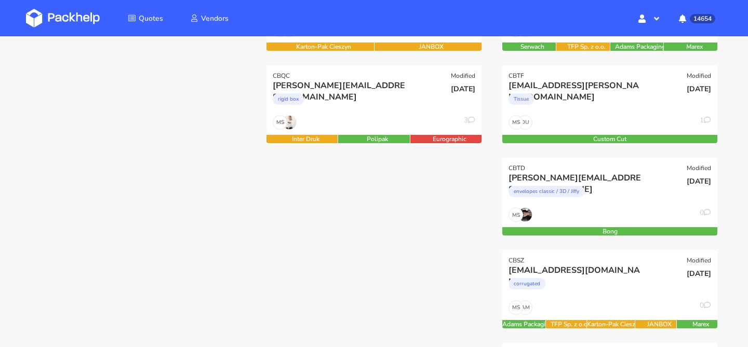
scroll to position [201, 0]
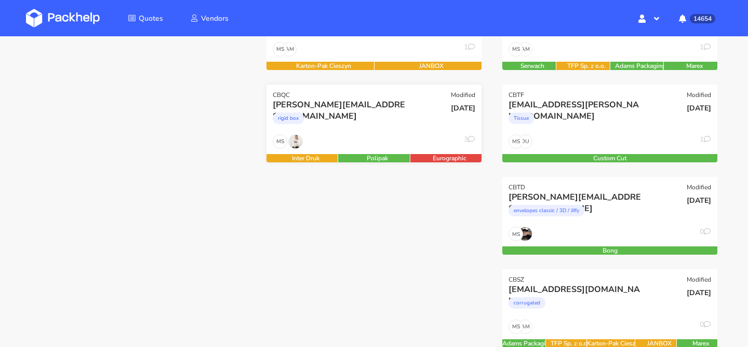
click at [372, 117] on div "rigid box" at bounding box center [342, 121] width 138 height 21
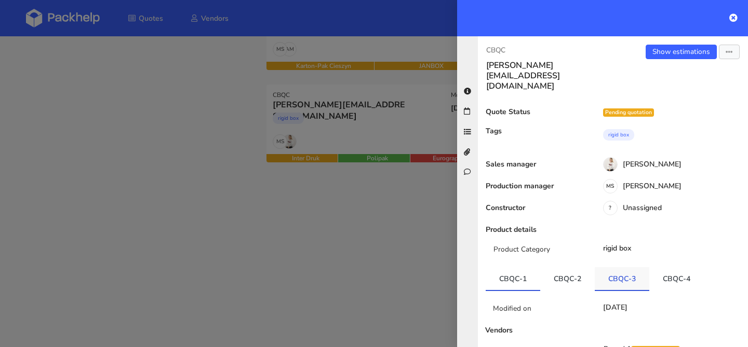
click at [624, 267] on link "CBQC-3" at bounding box center [622, 278] width 55 height 23
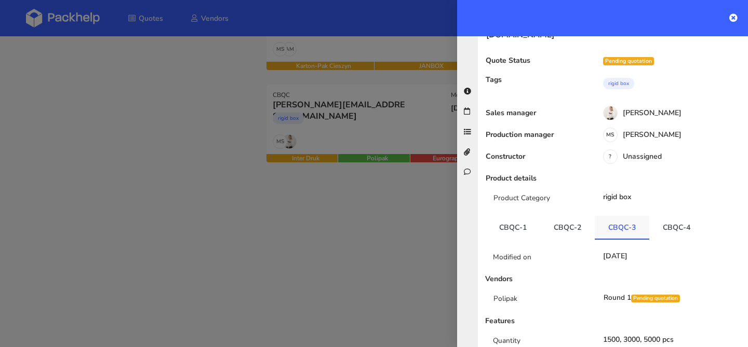
scroll to position [61, 0]
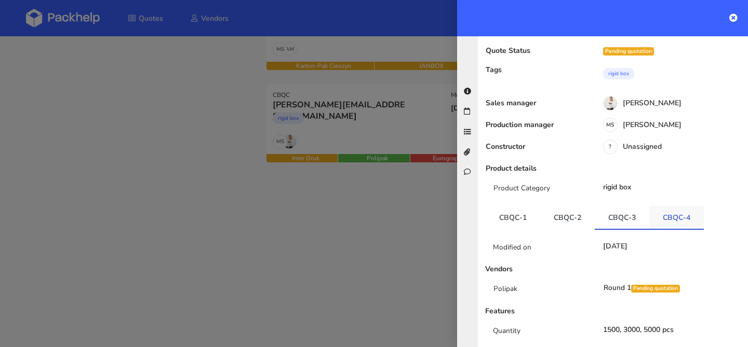
click at [664, 206] on link "CBQC-4" at bounding box center [676, 217] width 55 height 23
click at [333, 167] on div at bounding box center [374, 173] width 748 height 347
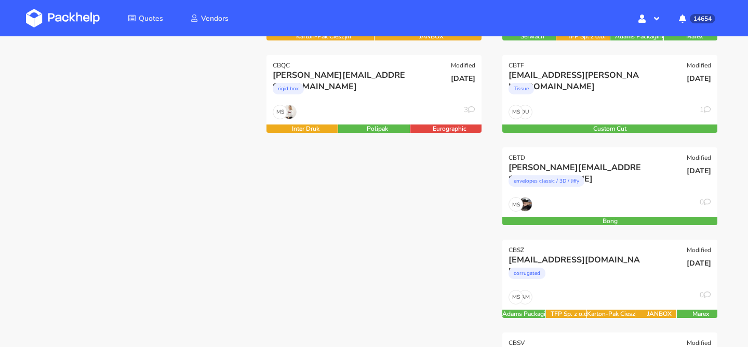
scroll to position [0, 0]
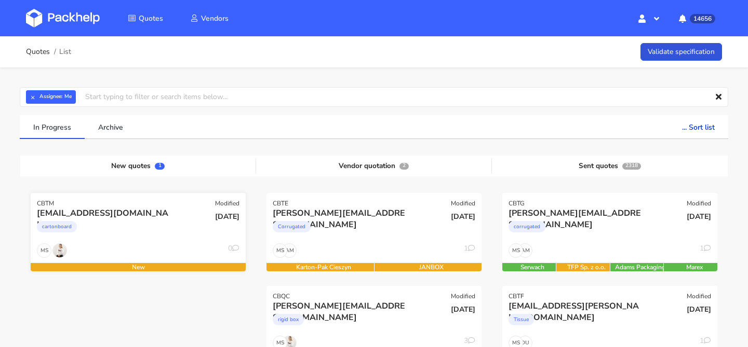
click at [149, 232] on div "cartonboard" at bounding box center [106, 229] width 138 height 21
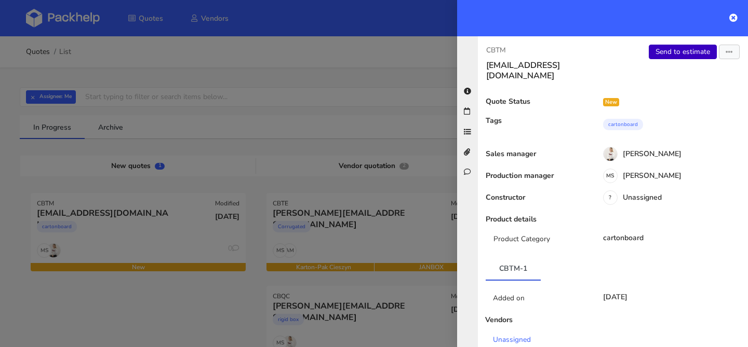
click at [671, 57] on link "Send to estimate" at bounding box center [683, 52] width 68 height 15
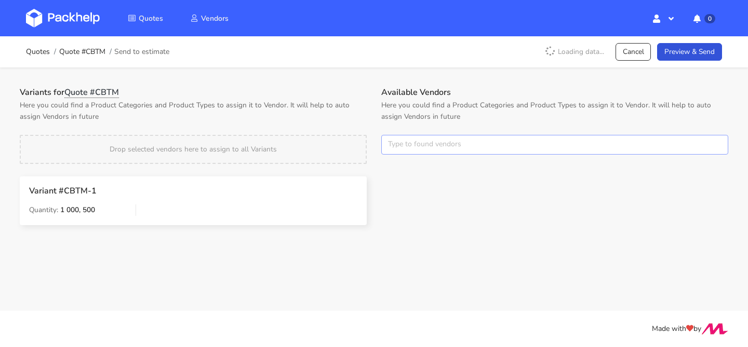
click at [424, 139] on input "text" at bounding box center [554, 145] width 347 height 20
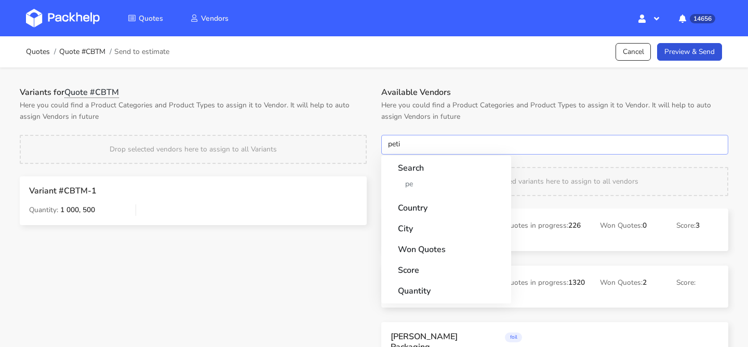
type input "petit"
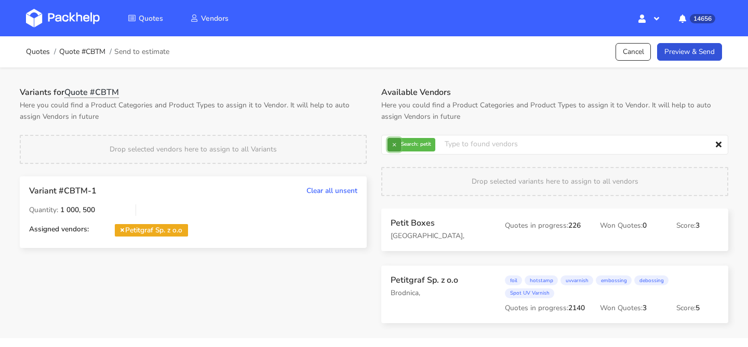
click at [398, 145] on button "×" at bounding box center [393, 144] width 13 height 13
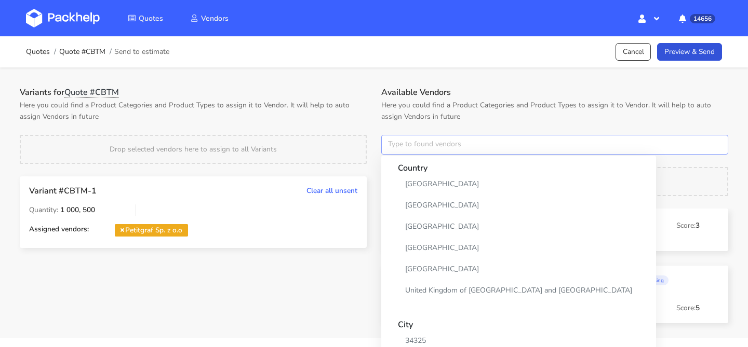
click at [398, 145] on input "text" at bounding box center [554, 145] width 347 height 20
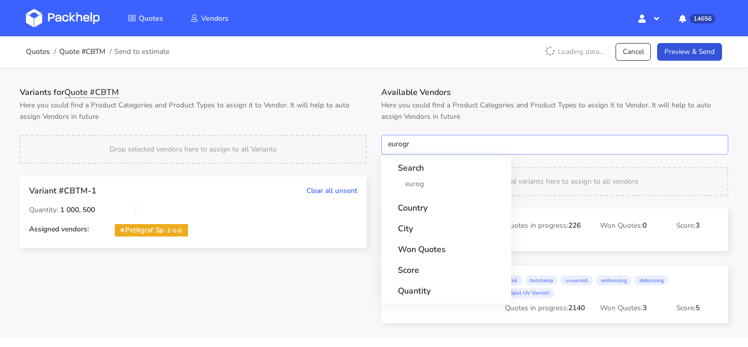
type input "eurogra"
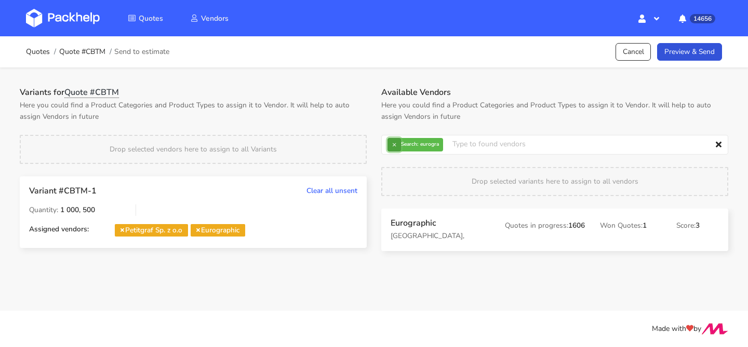
click at [397, 146] on button "×" at bounding box center [393, 144] width 13 height 13
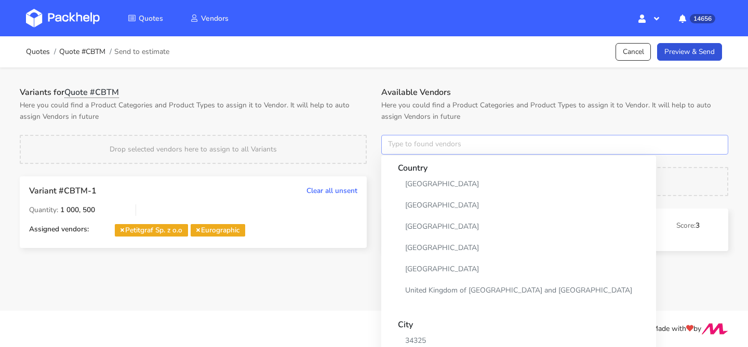
click at [397, 146] on input "text" at bounding box center [554, 145] width 347 height 20
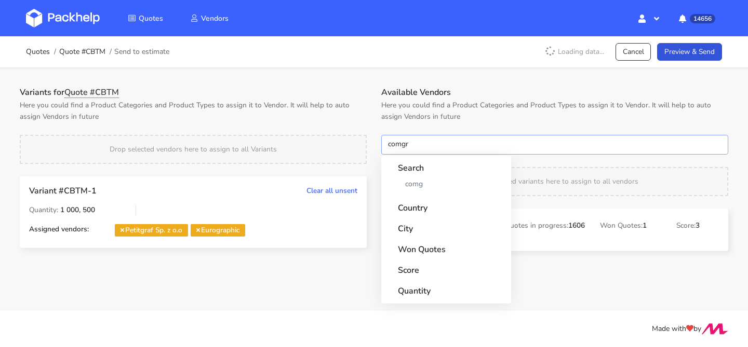
type input "comgra"
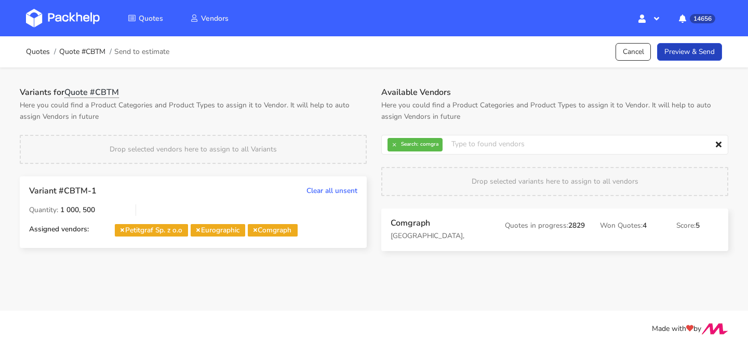
click at [674, 60] on link "Preview & Send" at bounding box center [689, 52] width 65 height 18
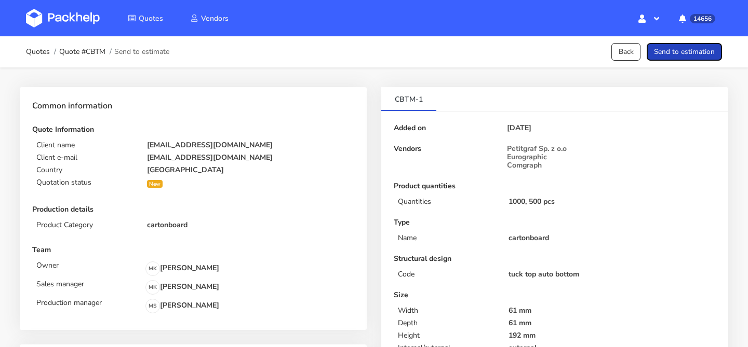
click at [674, 60] on button "Send to estimation" at bounding box center [683, 52] width 75 height 18
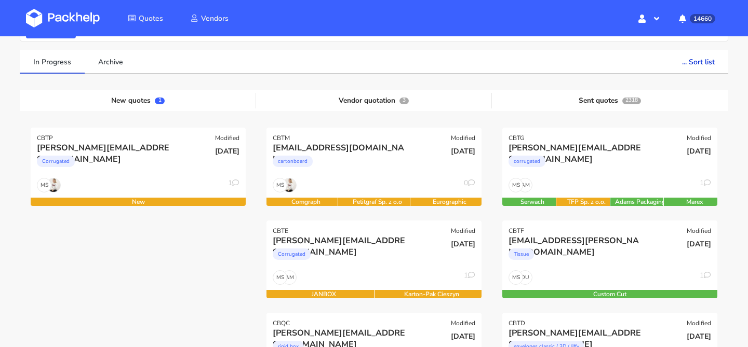
scroll to position [86, 0]
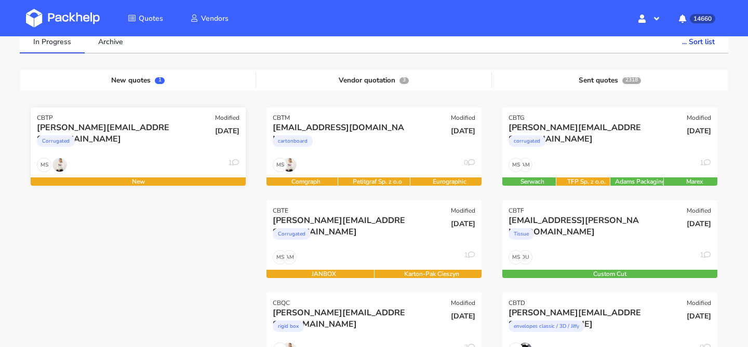
click at [160, 157] on div "[PERSON_NAME][EMAIL_ADDRESS][DOMAIN_NAME] Corrugated" at bounding box center [102, 139] width 145 height 35
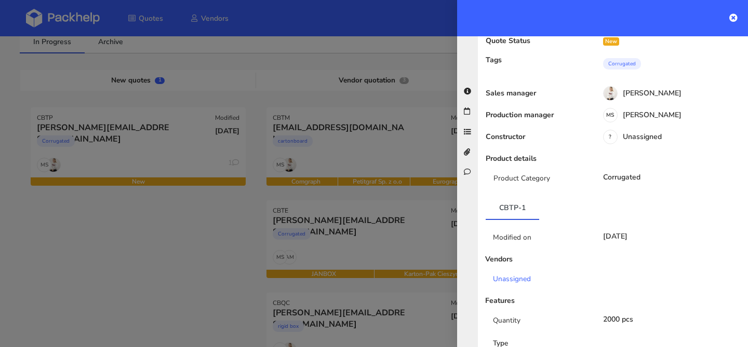
scroll to position [0, 0]
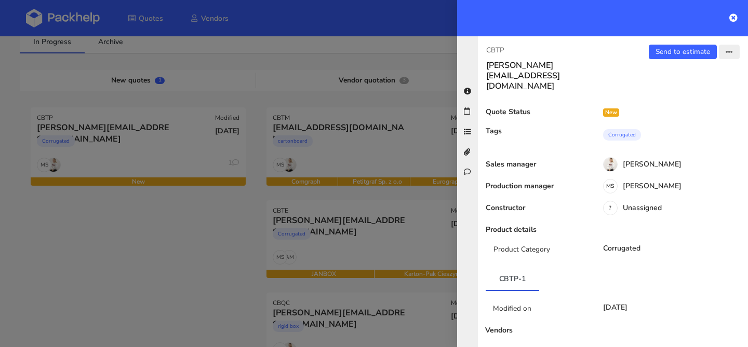
click at [731, 57] on button "button" at bounding box center [729, 52] width 21 height 15
click at [688, 131] on link "Reject quote" at bounding box center [695, 131] width 91 height 17
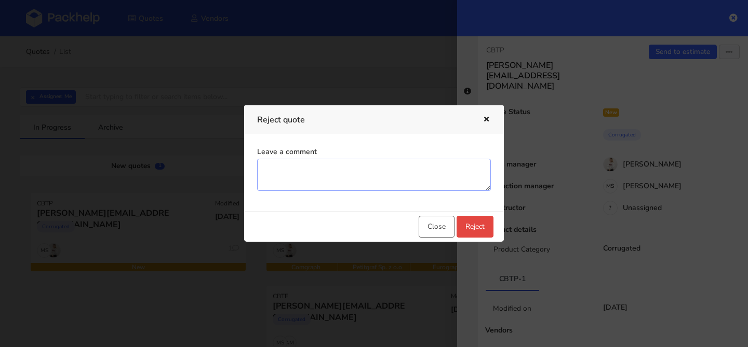
click at [408, 168] on textarea "Leave a comment" at bounding box center [374, 175] width 234 height 32
type textarea "no touch-eco color-cena z cennika"
click at [471, 224] on button "Reject" at bounding box center [474, 227] width 37 height 22
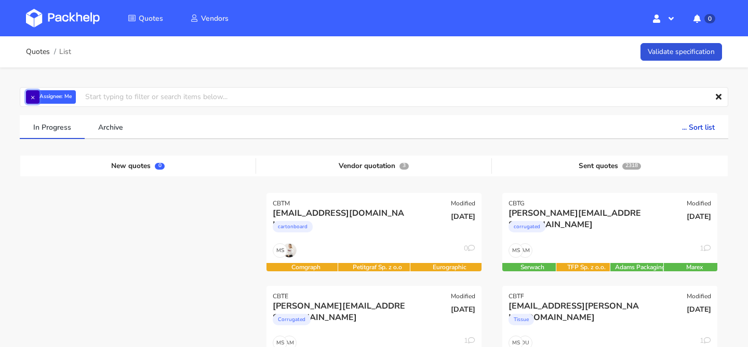
click at [32, 101] on button "×" at bounding box center [32, 96] width 13 height 13
click at [32, 101] on input "text" at bounding box center [374, 97] width 708 height 20
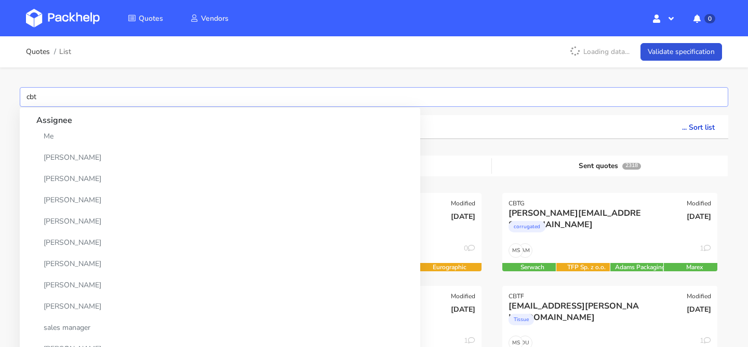
type input "cbto"
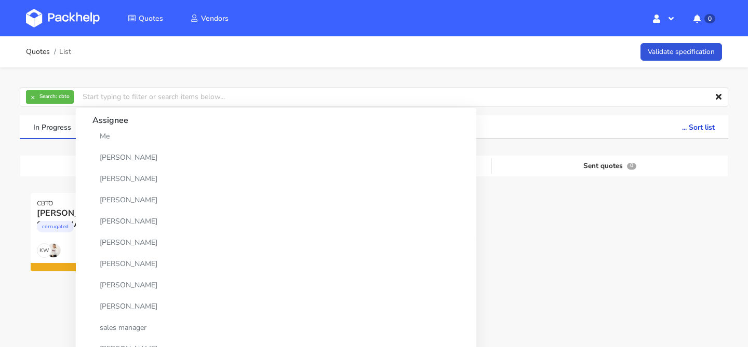
click at [555, 244] on div at bounding box center [610, 239] width 236 height 92
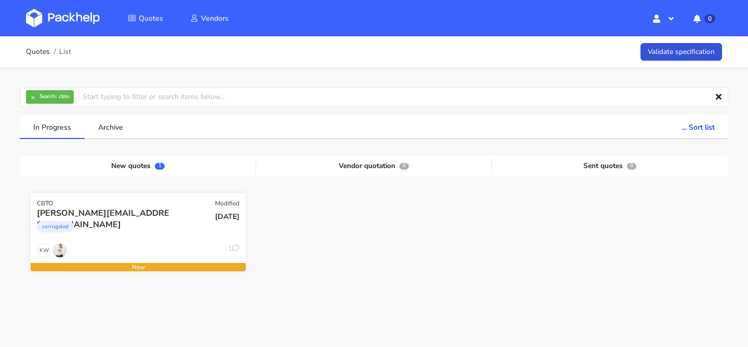
click at [167, 244] on div "KW 1" at bounding box center [138, 254] width 215 height 20
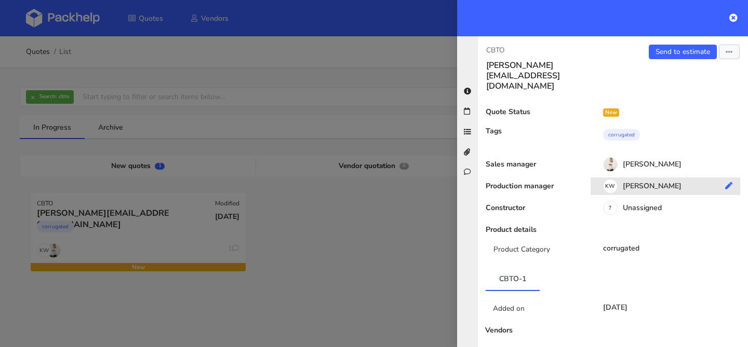
click at [642, 182] on div "KW Klaudia Wiśniewska" at bounding box center [668, 187] width 157 height 11
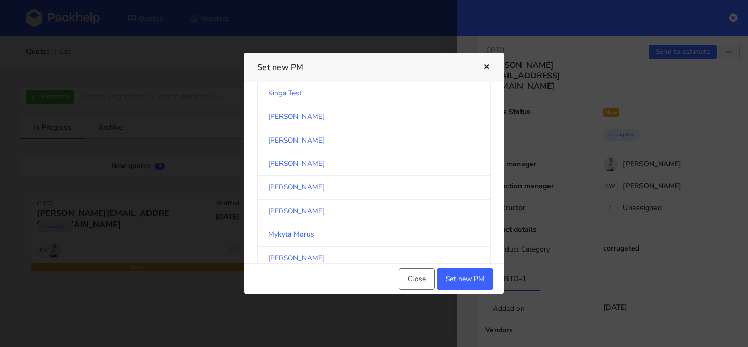
scroll to position [1731, 0]
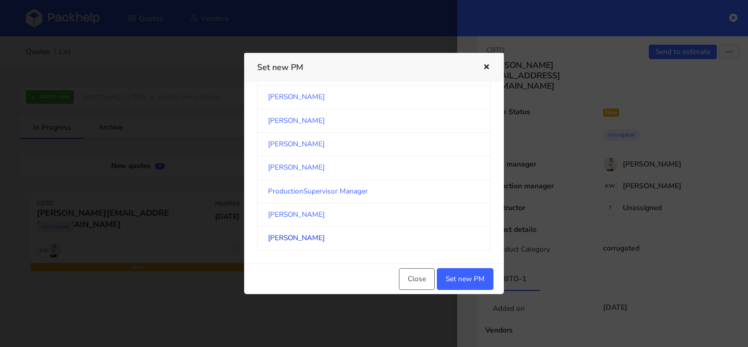
click at [303, 238] on link "[PERSON_NAME]" at bounding box center [374, 238] width 234 height 23
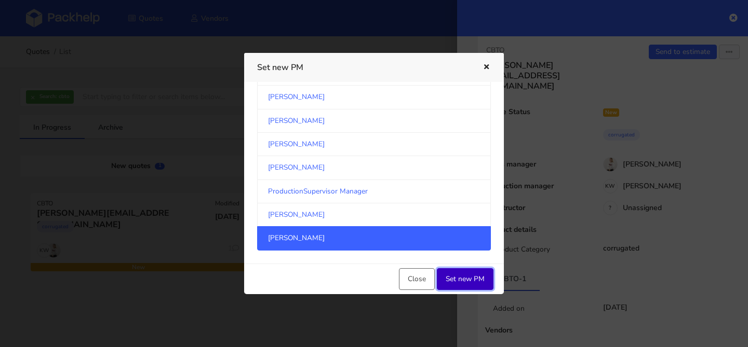
click at [446, 275] on button "Set new PM" at bounding box center [465, 279] width 57 height 22
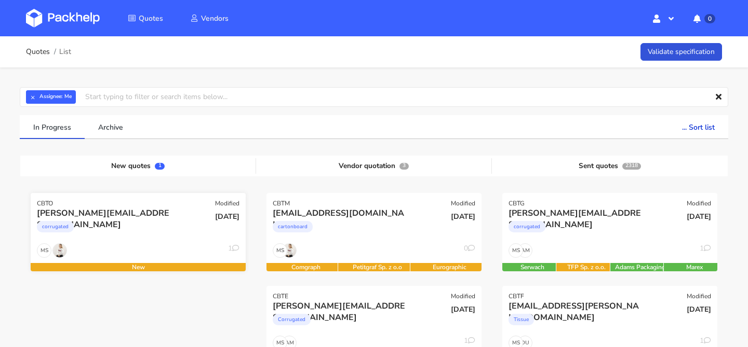
click at [152, 218] on div "[EMAIL_ADDRESS][DOMAIN_NAME]" at bounding box center [106, 213] width 138 height 11
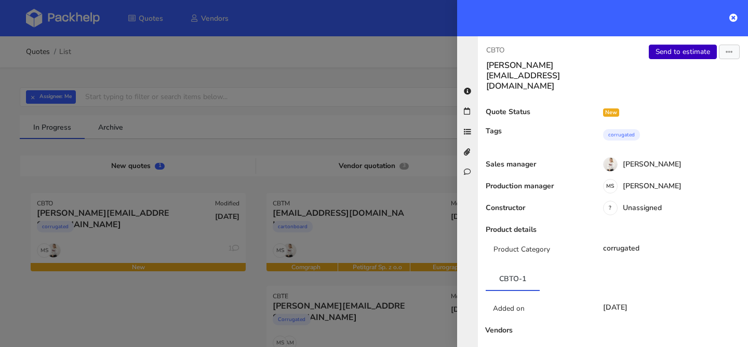
click at [675, 55] on link "Send to estimate" at bounding box center [683, 52] width 68 height 15
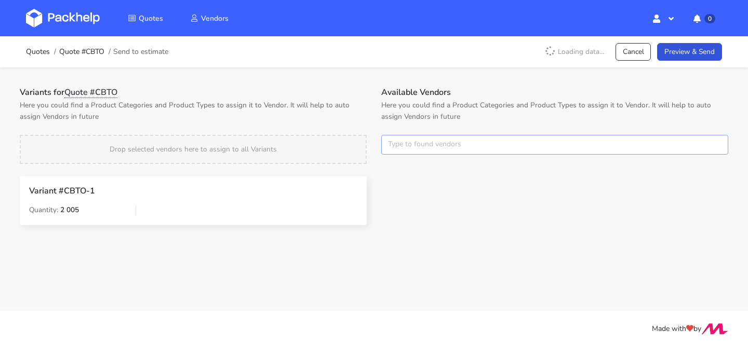
click at [416, 142] on input "text" at bounding box center [554, 145] width 347 height 20
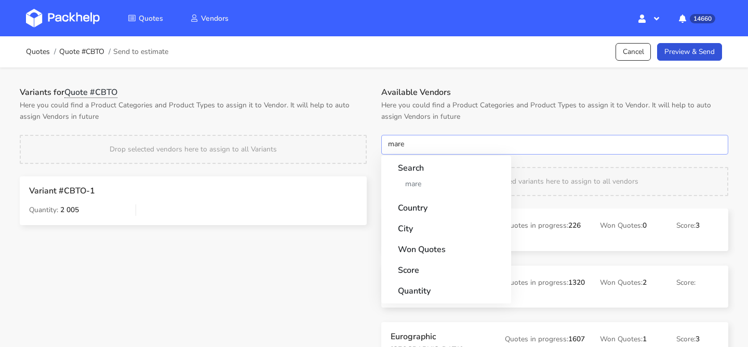
type input "marex"
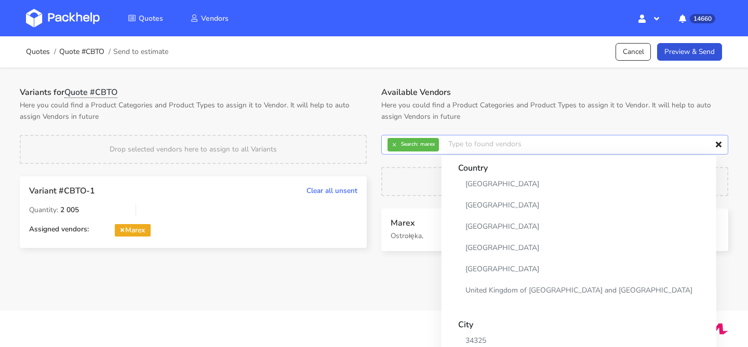
click at [387, 147] on input "text" at bounding box center [554, 145] width 347 height 20
click at [396, 145] on button "×" at bounding box center [393, 144] width 13 height 13
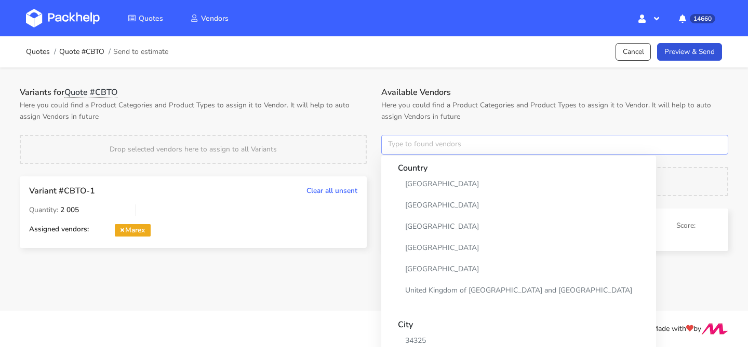
click at [396, 145] on input "text" at bounding box center [554, 145] width 347 height 20
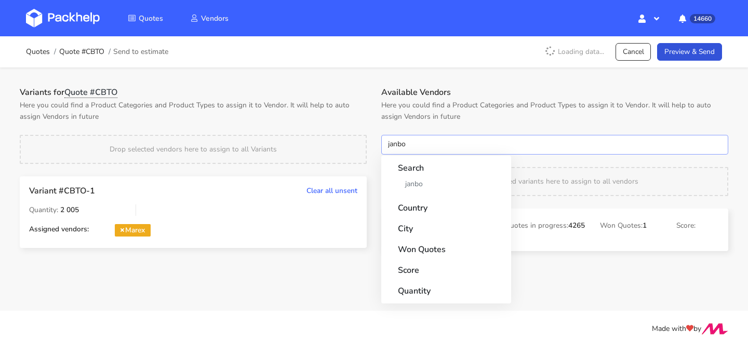
type input "janbox"
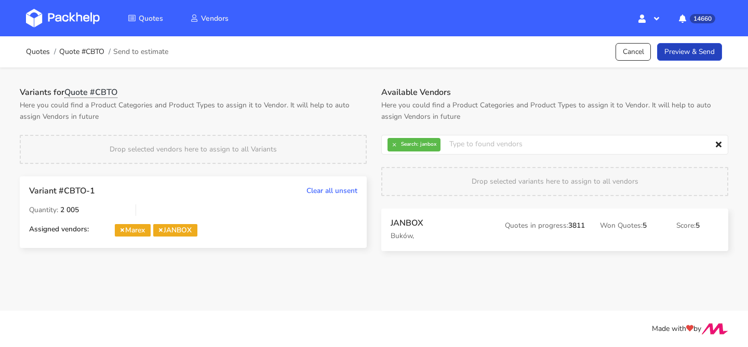
click at [685, 57] on link "Preview & Send" at bounding box center [689, 52] width 65 height 18
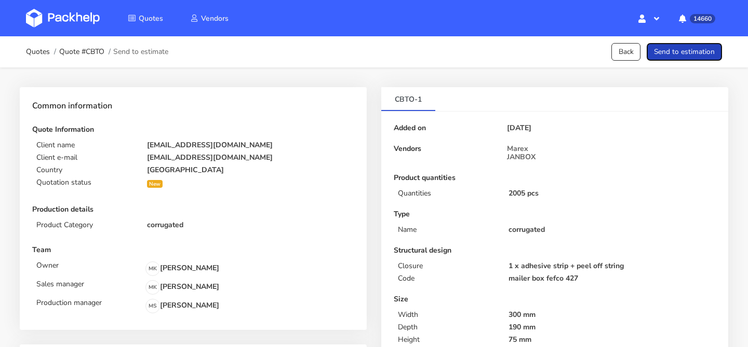
click at [685, 57] on button "Send to estimation" at bounding box center [683, 52] width 75 height 18
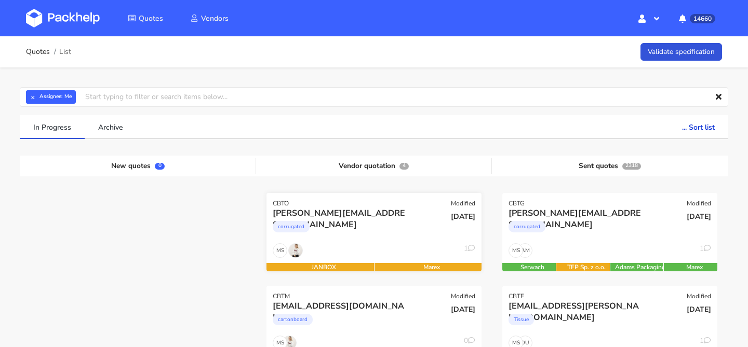
click at [342, 231] on div "corrugated" at bounding box center [342, 229] width 138 height 21
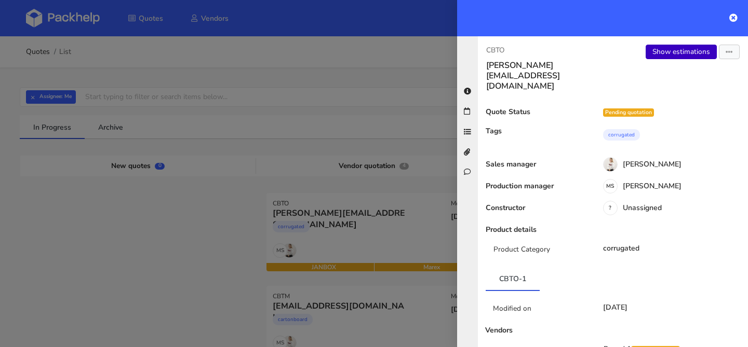
click at [672, 56] on link "Show estimations" at bounding box center [680, 52] width 71 height 15
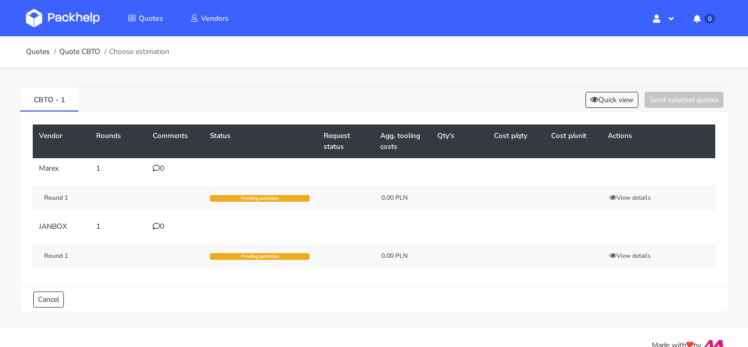
click at [157, 171] on icon at bounding box center [156, 168] width 7 height 7
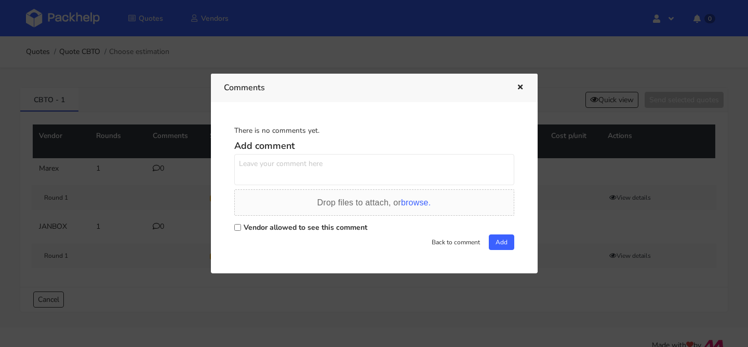
click at [281, 171] on textarea at bounding box center [374, 169] width 280 height 31
paste textarea "R301967108"
type textarea "powtórka R301967108 AMDA"
click at [307, 227] on label "Vendor allowed to see this comment" at bounding box center [306, 228] width 124 height 10
click at [335, 229] on label "Vendor allowed to see this comment" at bounding box center [306, 228] width 124 height 10
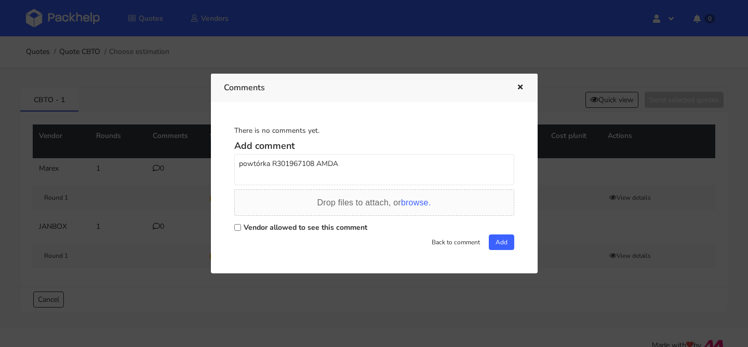
click at [241, 229] on input "Vendor allowed to see this comment" at bounding box center [237, 227] width 7 height 7
checkbox input "true"
click at [504, 239] on button "Add" at bounding box center [501, 243] width 25 height 16
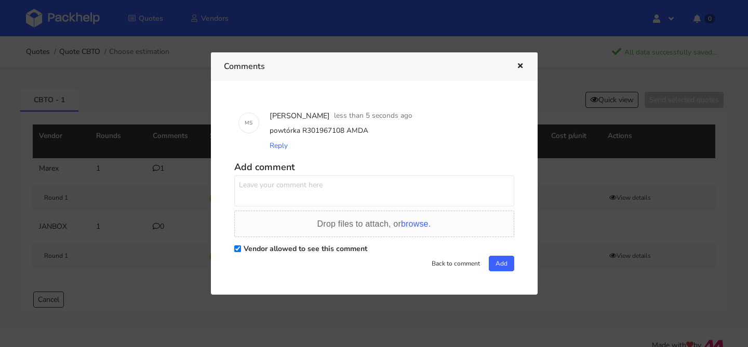
click at [98, 98] on div at bounding box center [374, 173] width 748 height 347
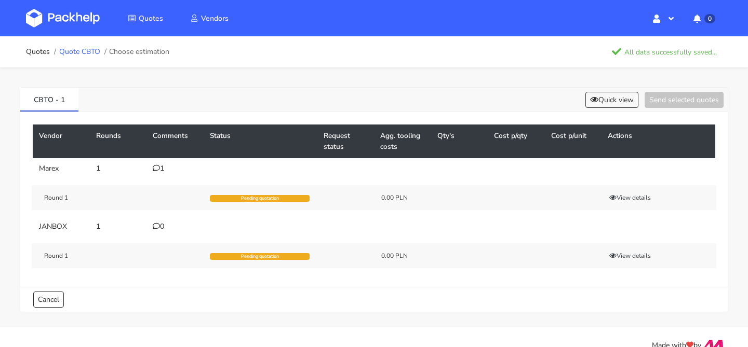
click at [95, 53] on link "Quote CBTO" at bounding box center [79, 52] width 41 height 8
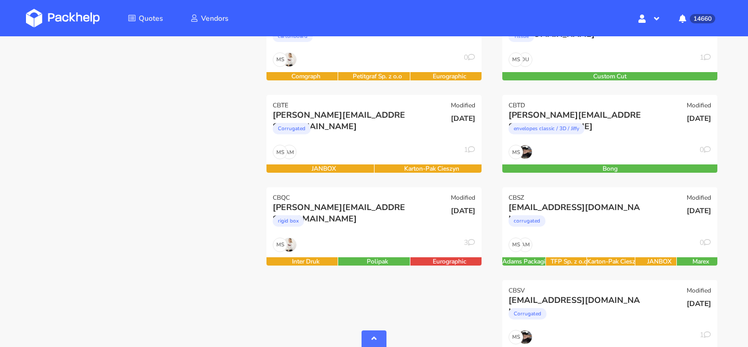
scroll to position [306, 0]
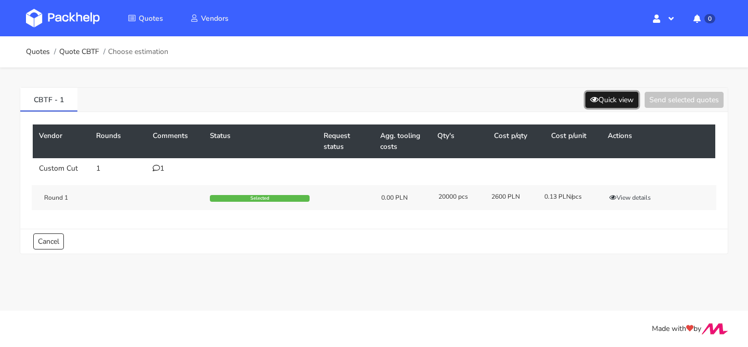
click at [598, 100] on button "Quick view" at bounding box center [611, 100] width 53 height 16
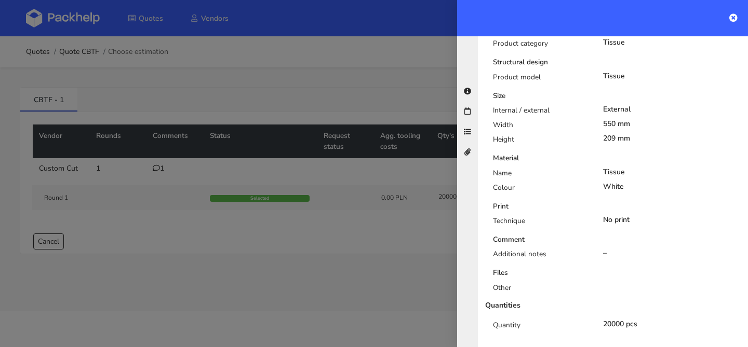
scroll to position [281, 0]
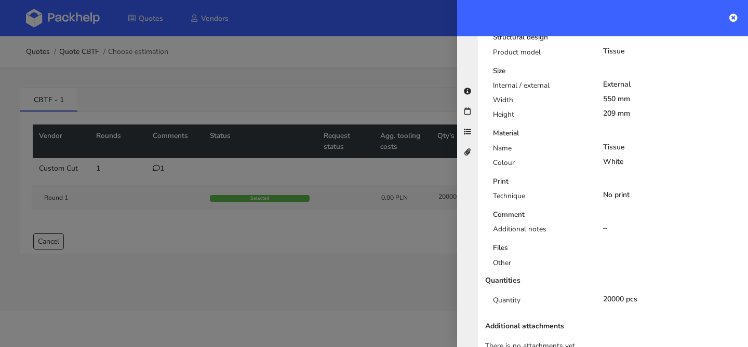
click at [354, 227] on div at bounding box center [374, 173] width 748 height 347
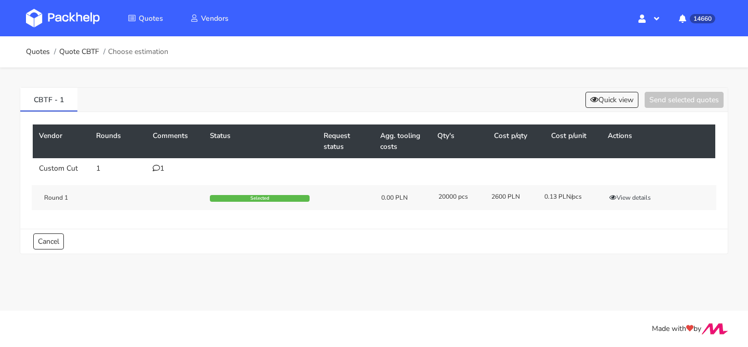
click at [154, 168] on icon at bounding box center [156, 168] width 7 height 7
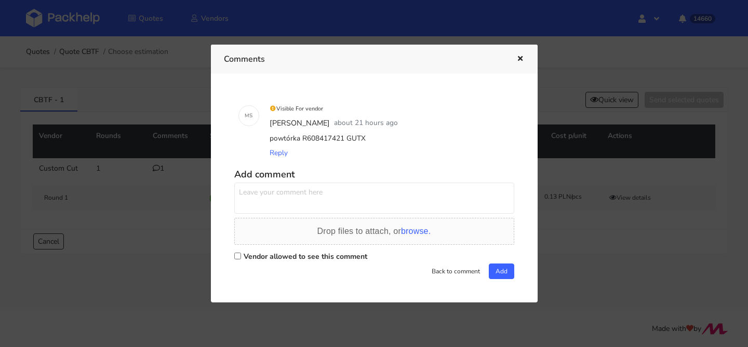
drag, startPoint x: 267, startPoint y: 139, endPoint x: 370, endPoint y: 136, distance: 103.4
click at [370, 136] on div "powtórka R608417421 GUTX" at bounding box center [388, 138] width 242 height 15
copy div "powtórka R608417421 GUTX"
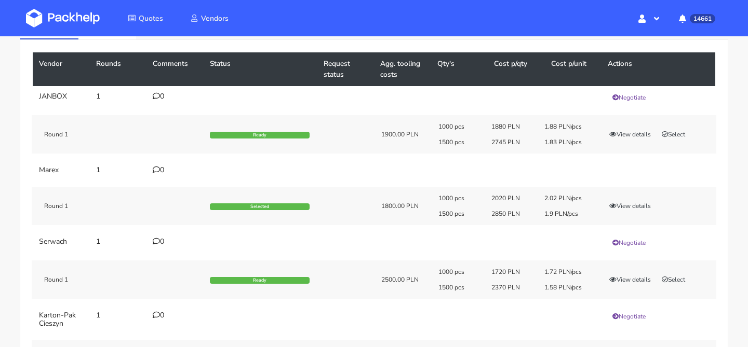
scroll to position [75, 0]
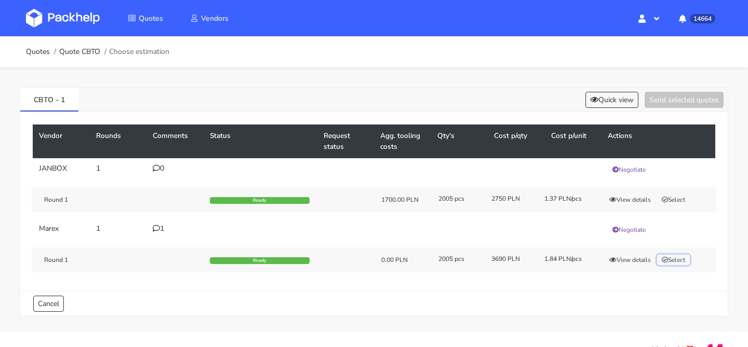
click at [670, 260] on button "Select" at bounding box center [673, 260] width 33 height 10
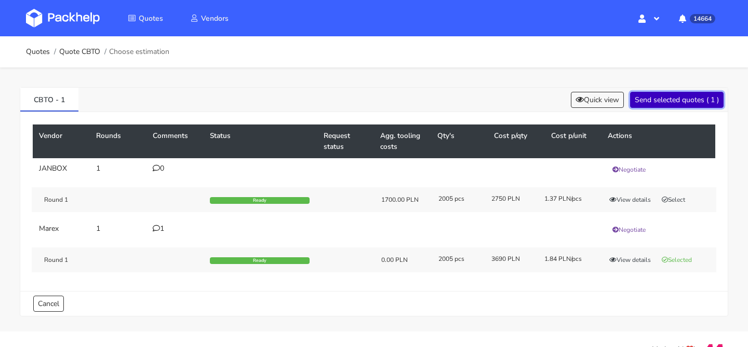
click at [666, 105] on button "Send selected quotes ( 1 )" at bounding box center [676, 100] width 93 height 16
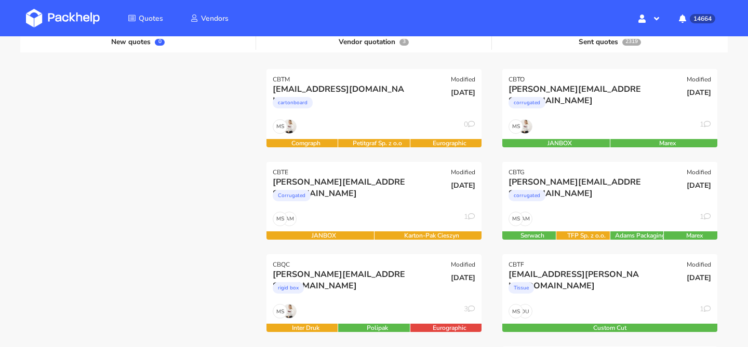
scroll to position [118, 0]
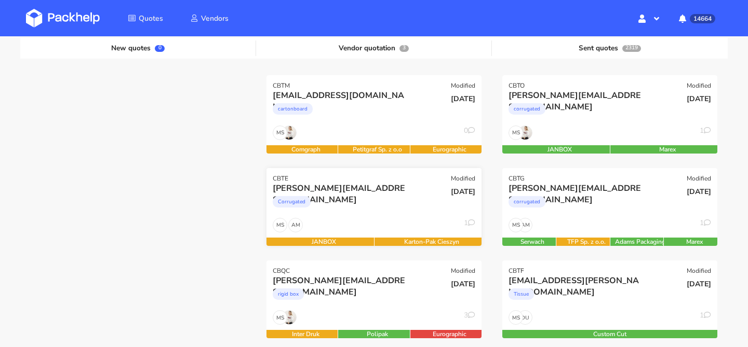
click at [341, 208] on div "Corrugated" at bounding box center [342, 204] width 138 height 21
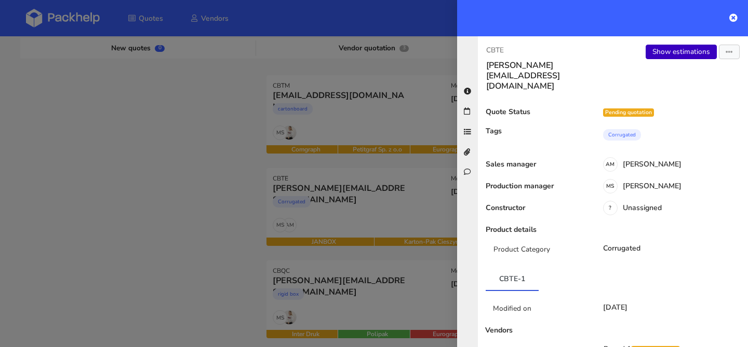
click at [660, 57] on link "Show estimations" at bounding box center [680, 52] width 71 height 15
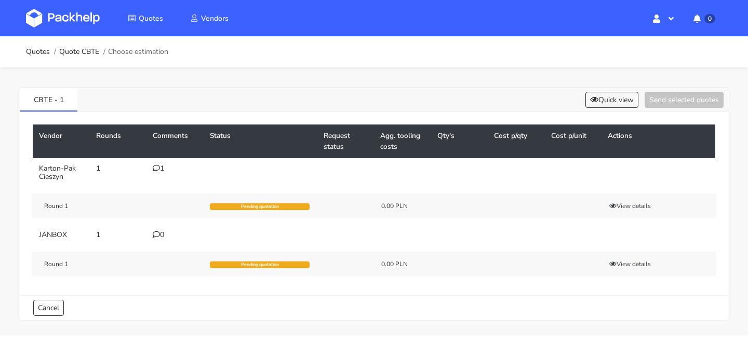
click at [158, 166] on icon at bounding box center [156, 168] width 7 height 7
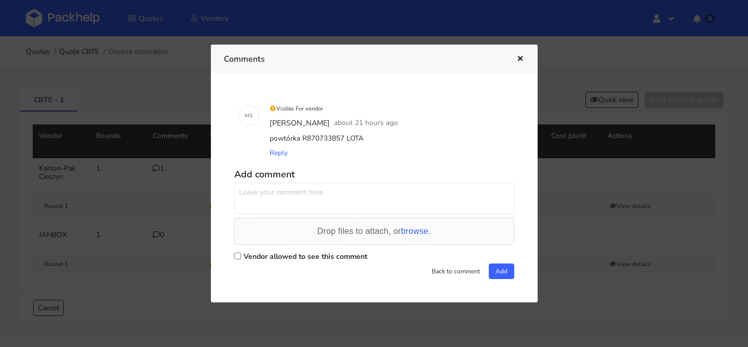
click at [140, 174] on div at bounding box center [374, 173] width 748 height 347
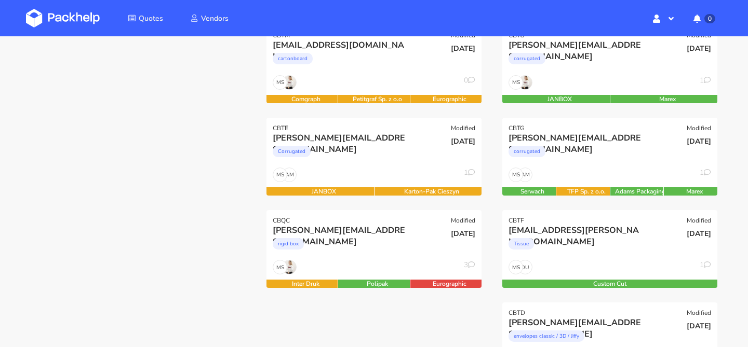
scroll to position [172, 0]
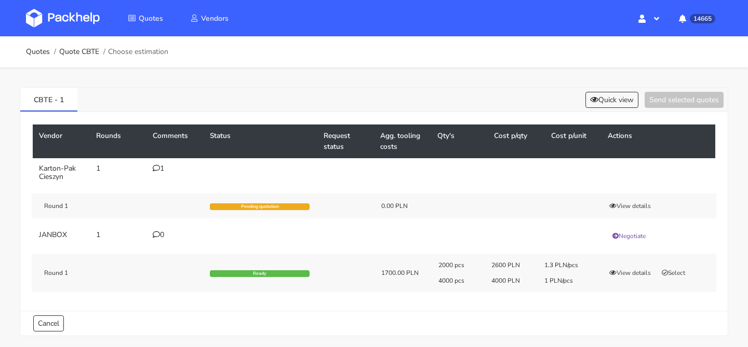
click at [164, 167] on div "1" at bounding box center [175, 169] width 45 height 8
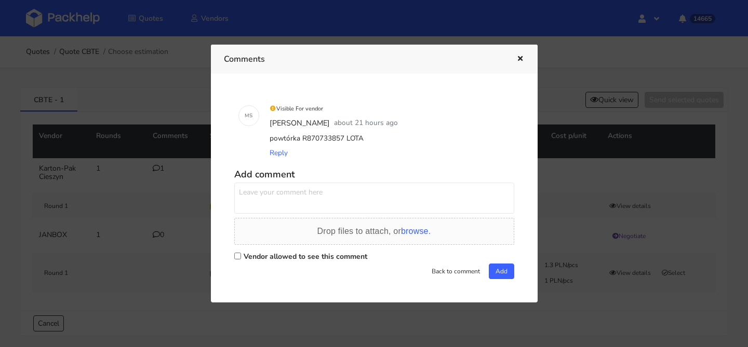
click at [140, 172] on div at bounding box center [374, 173] width 748 height 347
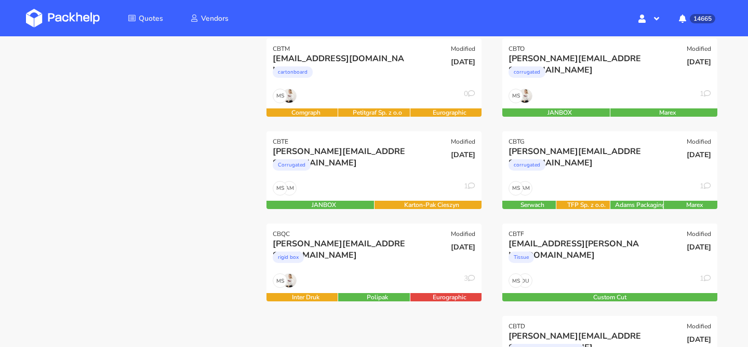
scroll to position [153, 0]
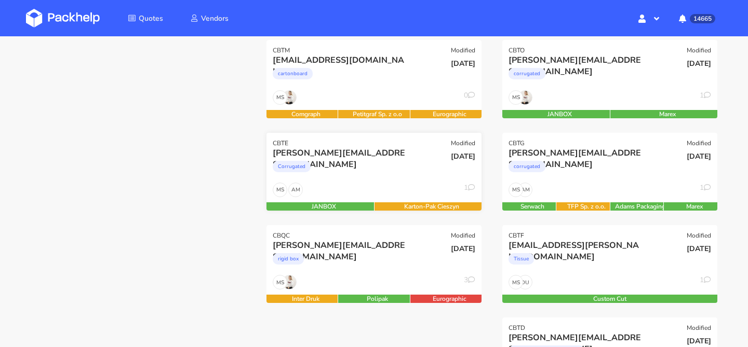
click at [356, 183] on div "AM MS 1" at bounding box center [373, 193] width 215 height 20
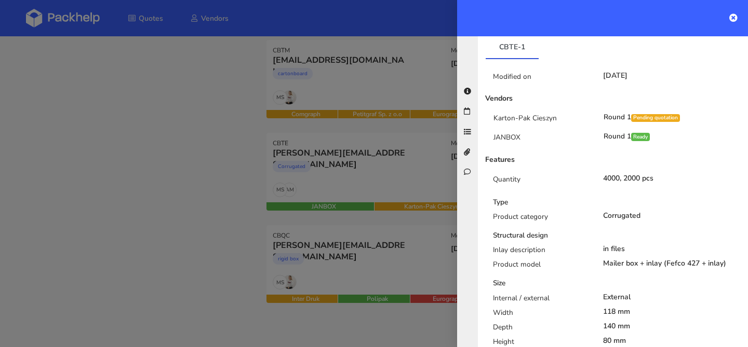
scroll to position [235, 0]
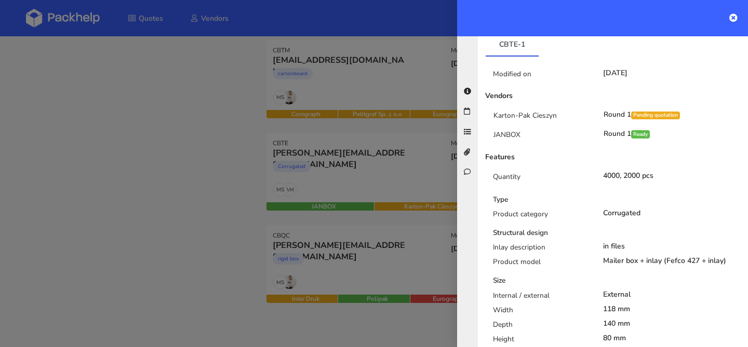
click at [386, 190] on div at bounding box center [374, 173] width 748 height 347
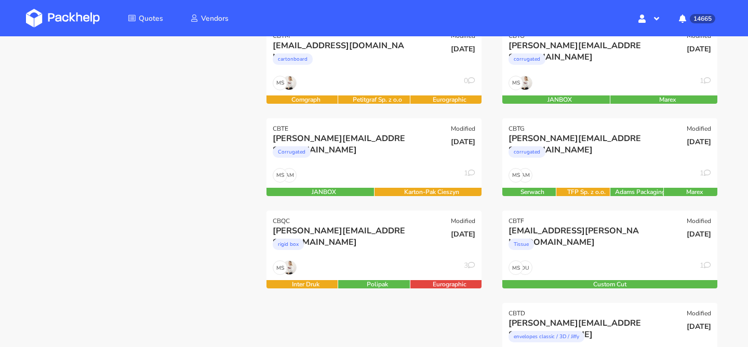
scroll to position [170, 0]
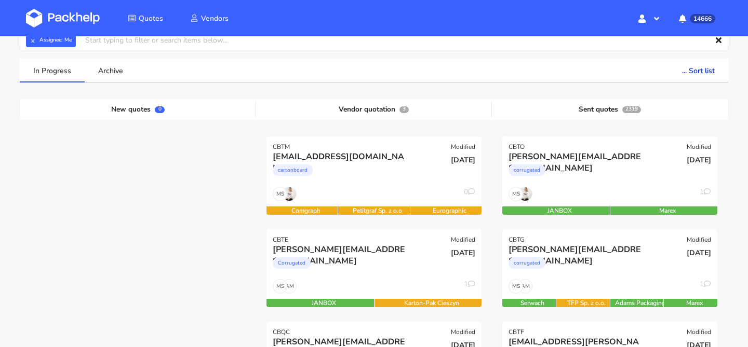
scroll to position [15, 0]
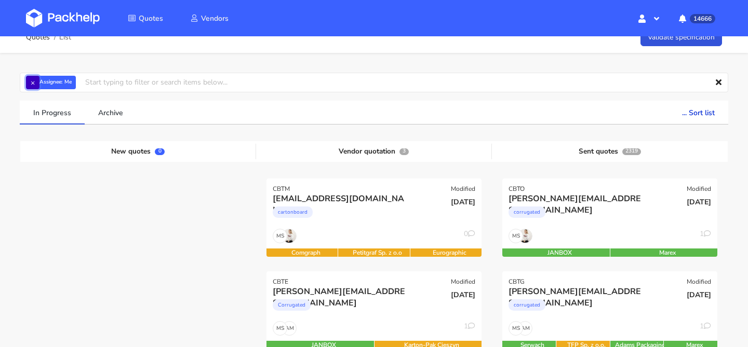
click at [30, 78] on button "×" at bounding box center [32, 82] width 13 height 13
click at [30, 78] on input "text" at bounding box center [374, 83] width 708 height 20
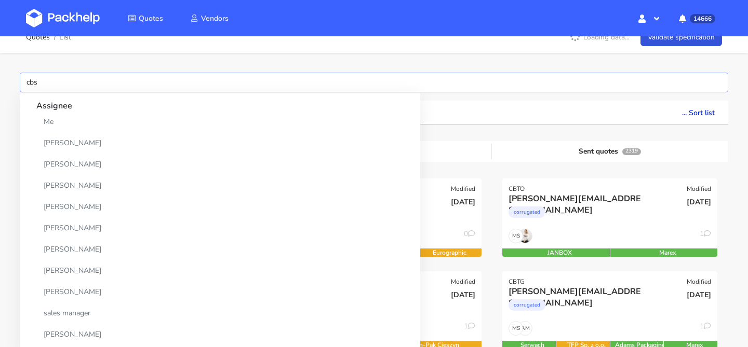
type input "cbsm"
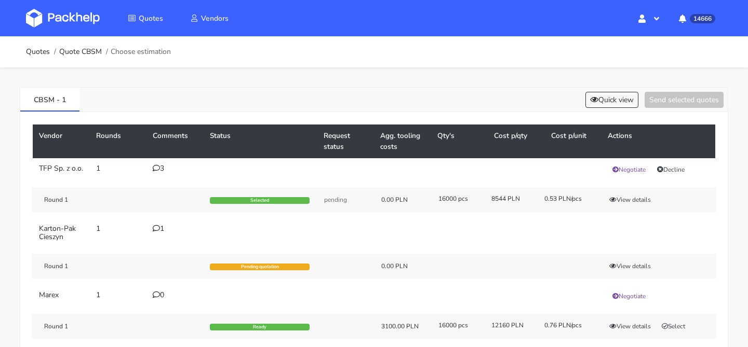
click at [159, 229] on td "1" at bounding box center [174, 233] width 57 height 29
click at [159, 232] on icon at bounding box center [156, 228] width 7 height 7
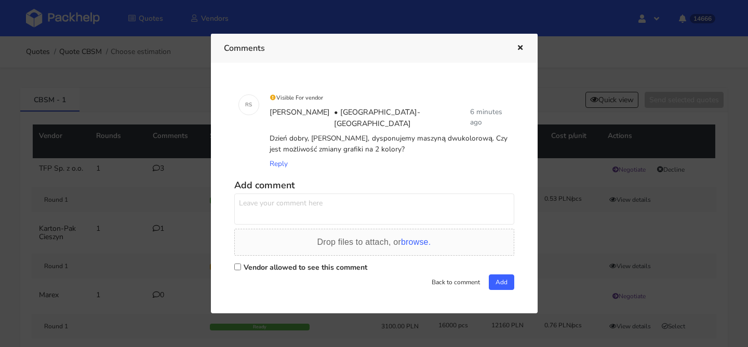
click at [271, 202] on textarea at bounding box center [374, 209] width 280 height 31
type textarea "niestety nie,proszę nie wyceniać"
click at [340, 253] on div "Drop files to attach, or browse." at bounding box center [374, 244] width 280 height 31
click at [335, 263] on label "Vendor allowed to see this comment" at bounding box center [306, 268] width 124 height 10
click at [241, 264] on input "Vendor allowed to see this comment" at bounding box center [237, 267] width 7 height 7
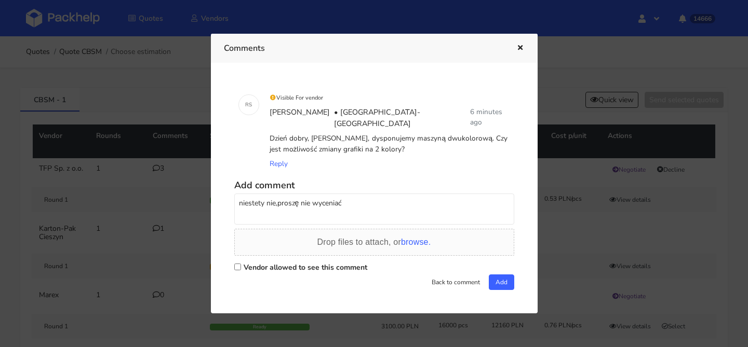
checkbox input "true"
click at [509, 275] on button "Add" at bounding box center [501, 283] width 25 height 16
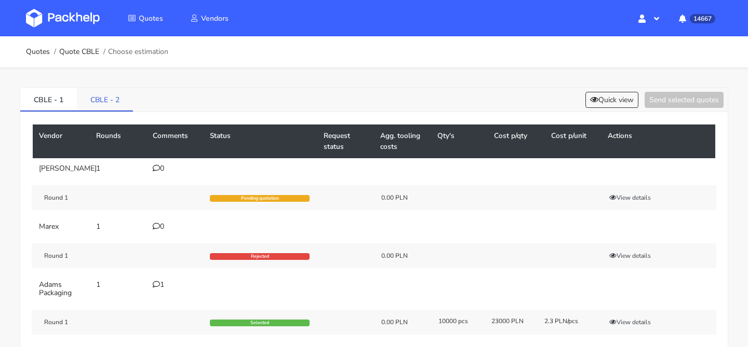
click at [113, 102] on link "CBLE - 2" at bounding box center [105, 99] width 56 height 23
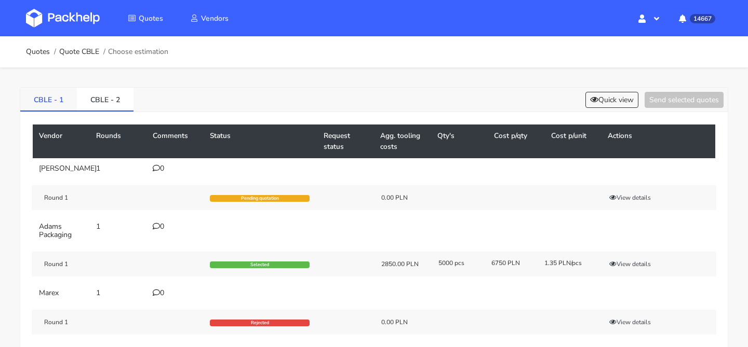
click at [27, 102] on link "CBLE - 1" at bounding box center [48, 99] width 57 height 23
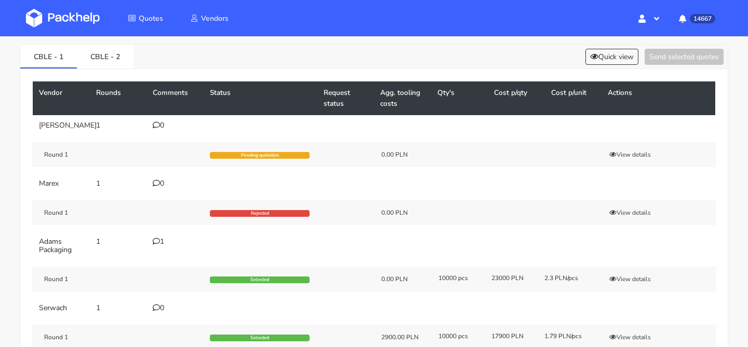
scroll to position [38, 0]
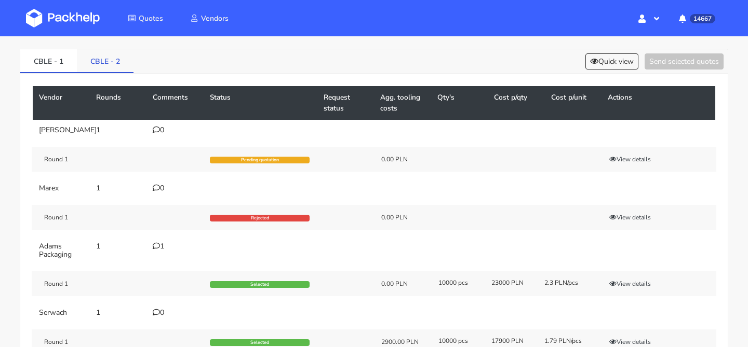
click at [121, 65] on link "CBLE - 2" at bounding box center [105, 60] width 57 height 23
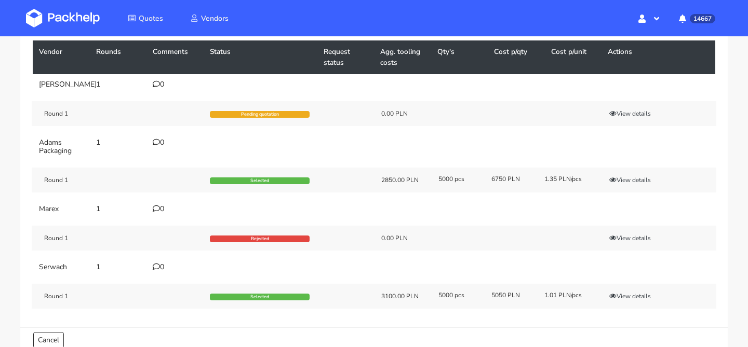
scroll to position [0, 0]
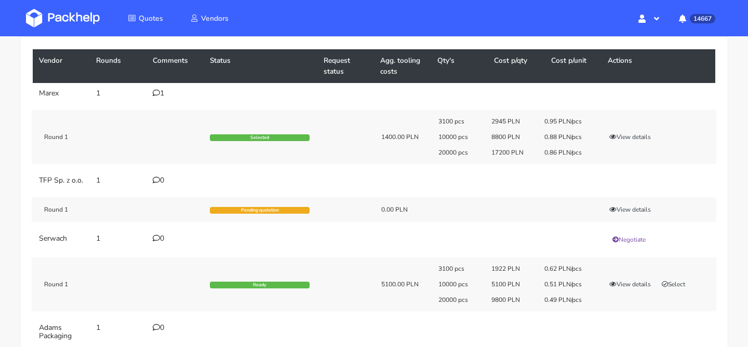
scroll to position [68, 0]
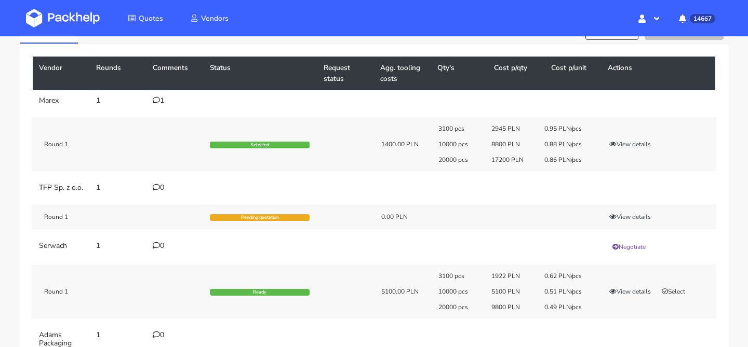
click at [158, 97] on icon at bounding box center [156, 100] width 7 height 7
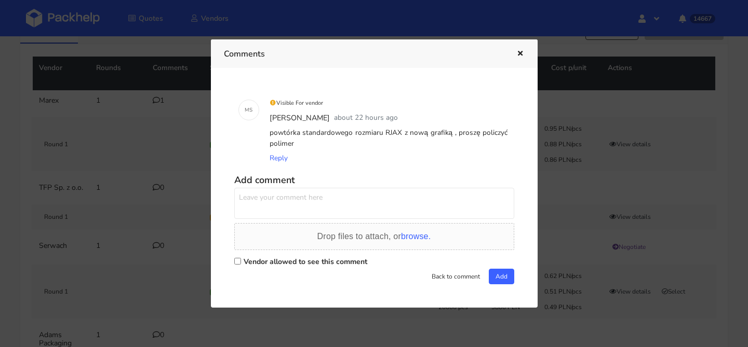
click at [133, 116] on div at bounding box center [374, 173] width 748 height 347
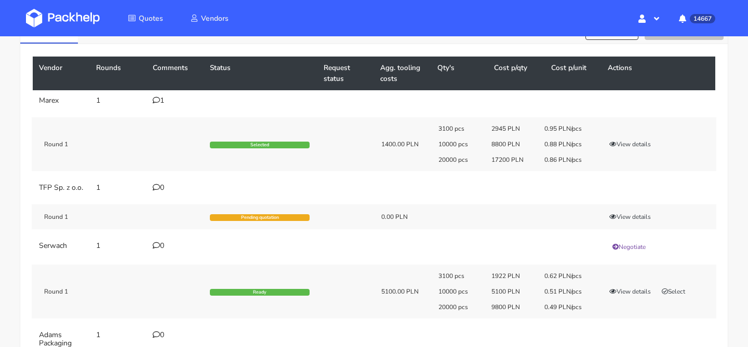
click at [162, 97] on div "1" at bounding box center [175, 101] width 45 height 8
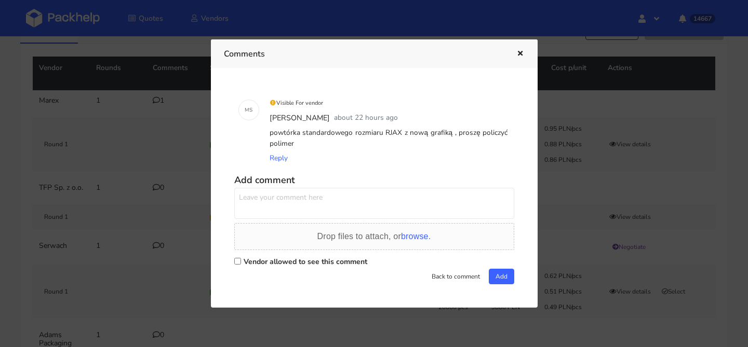
click at [141, 115] on div at bounding box center [374, 173] width 748 height 347
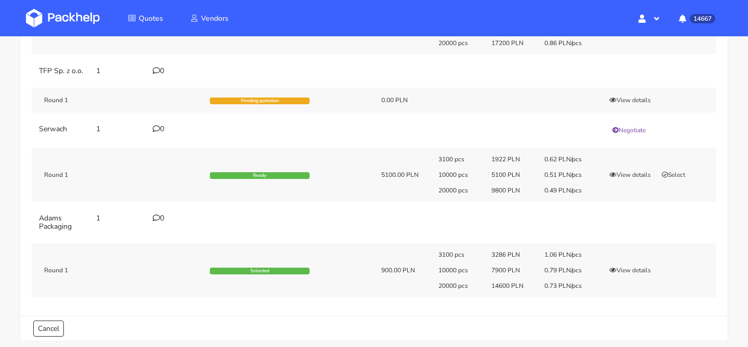
scroll to position [185, 0]
click at [399, 201] on div "Round 1 Ready 5100.00 PLN 3100 pcs 1922 PLN 0.62 PLN/pcs 10000 pcs 5100 PLN 0.5…" at bounding box center [374, 174] width 684 height 54
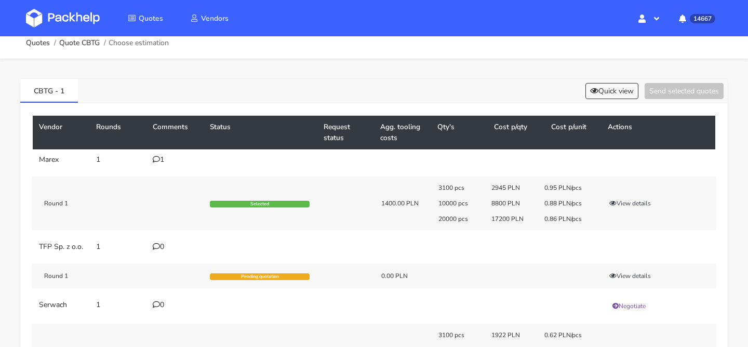
scroll to position [0, 0]
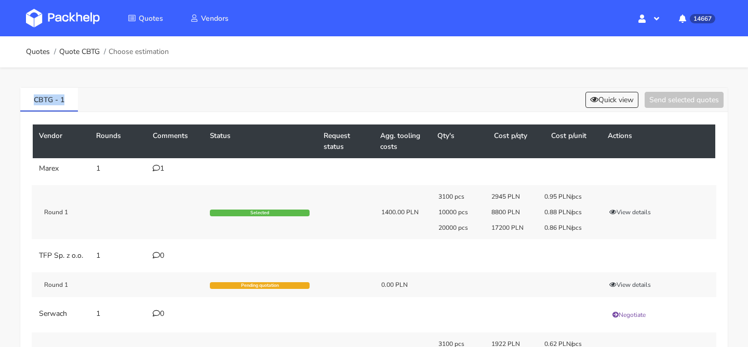
drag, startPoint x: 84, startPoint y: 99, endPoint x: 9, endPoint y: 99, distance: 74.2
click at [10, 99] on div "CBTG - 1 Quick view Send selected quotes Vendor Rounds Comments Status Request …" at bounding box center [374, 304] width 748 height 474
copy link "CBTG - 1"
click at [602, 106] on button "Quick view" at bounding box center [611, 100] width 53 height 16
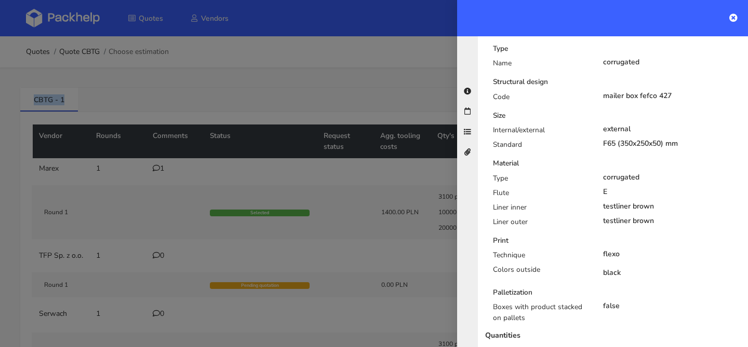
scroll to position [291, 0]
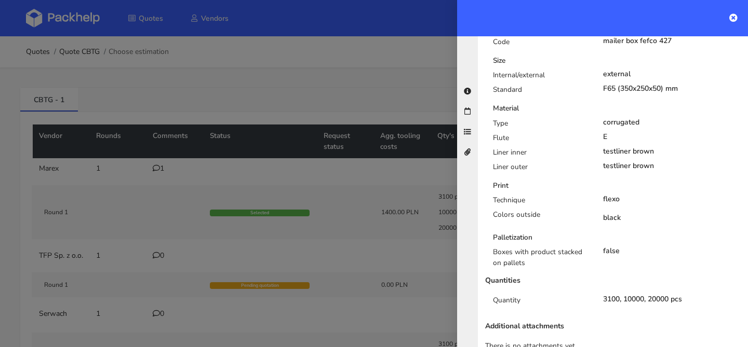
click at [391, 154] on div at bounding box center [374, 173] width 748 height 347
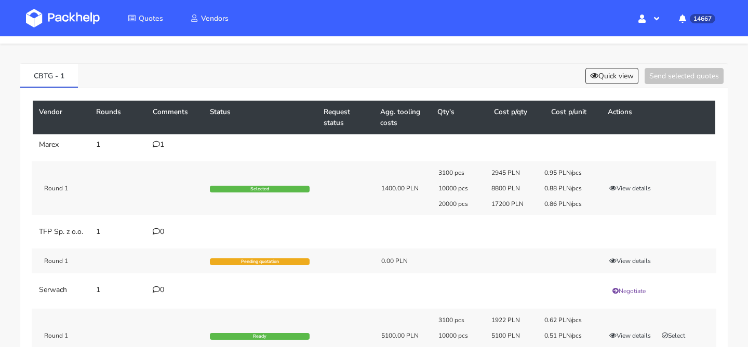
scroll to position [21, 0]
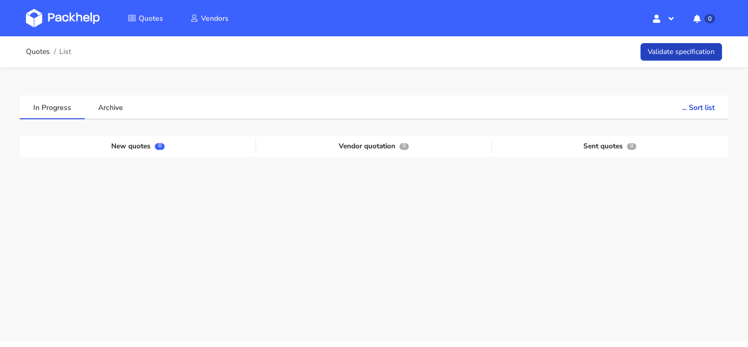
click at [660, 49] on link "Validate specification" at bounding box center [681, 52] width 82 height 18
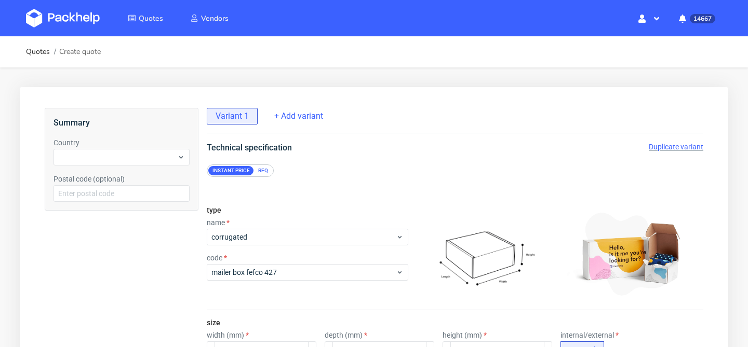
click at [261, 224] on div "name" at bounding box center [307, 223] width 201 height 8
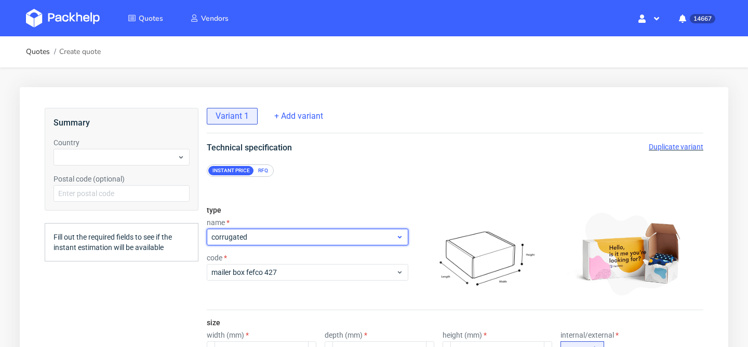
click at [253, 234] on span "corrugated" at bounding box center [303, 237] width 184 height 10
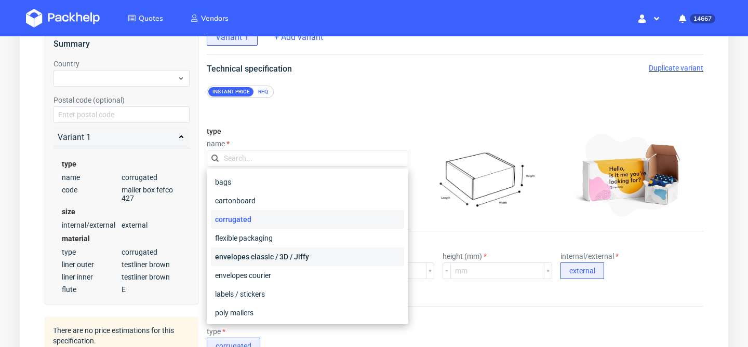
click at [266, 256] on div "envelopes classic / 3D / Jiffy" at bounding box center [307, 257] width 193 height 19
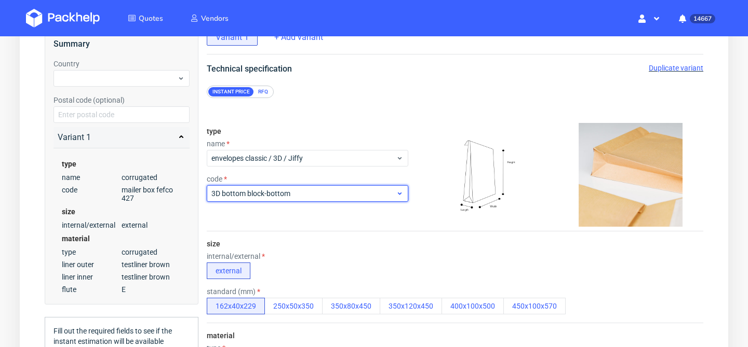
click at [266, 196] on span "3D bottom block-bottom" at bounding box center [303, 193] width 184 height 10
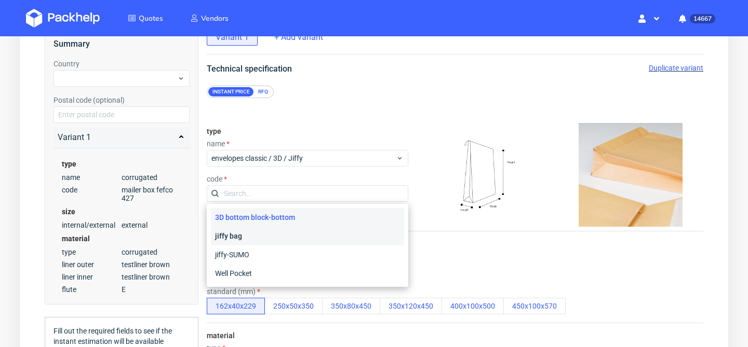
click at [244, 234] on div "jiffy bag" at bounding box center [307, 236] width 193 height 19
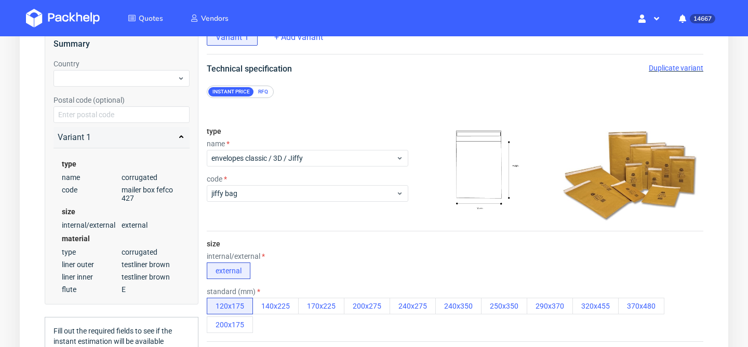
click at [314, 257] on div "internal/external external" at bounding box center [455, 265] width 496 height 27
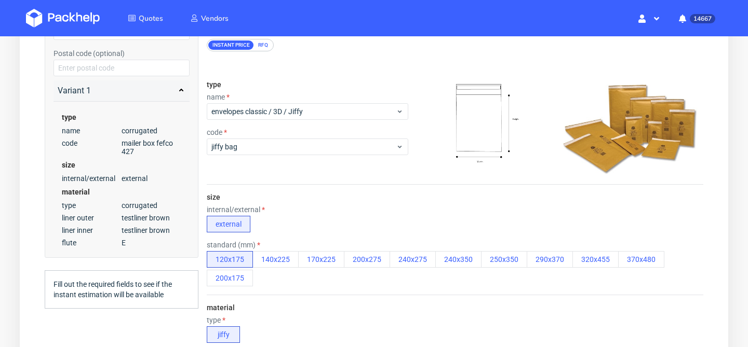
scroll to position [129, 0]
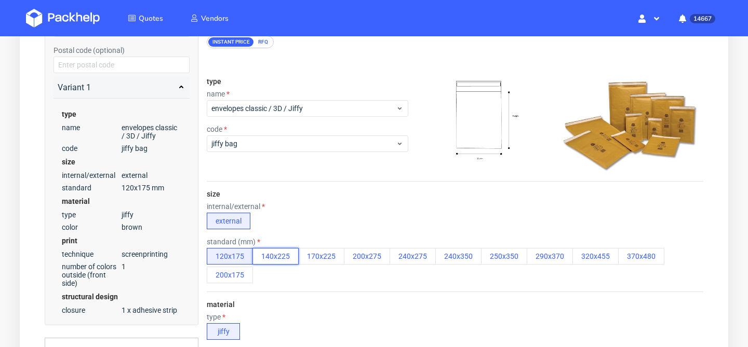
click at [277, 255] on button "140x225" at bounding box center [275, 256] width 46 height 17
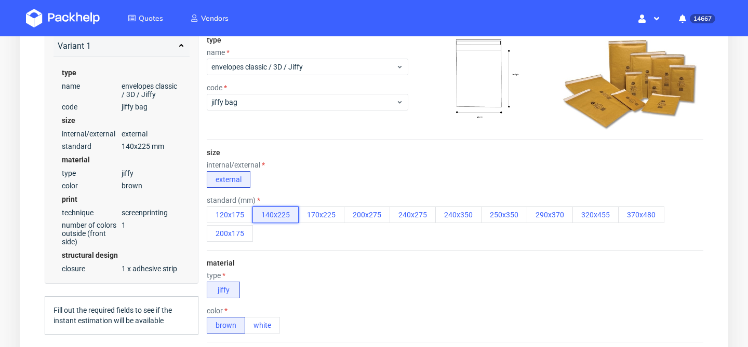
scroll to position [171, 0]
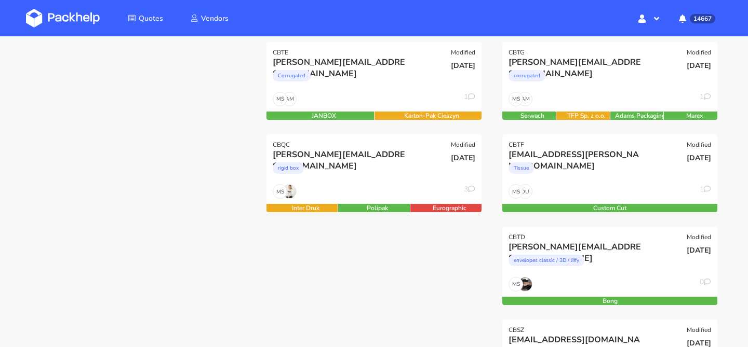
scroll to position [254, 0]
